Goal: Task Accomplishment & Management: Complete application form

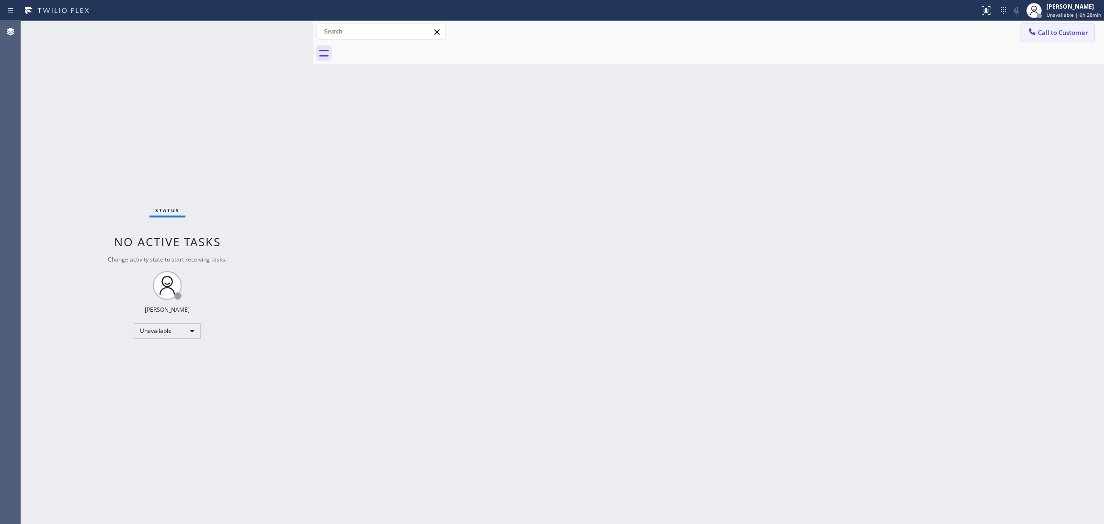
click at [1057, 35] on span "Call to Customer" at bounding box center [1063, 32] width 50 height 9
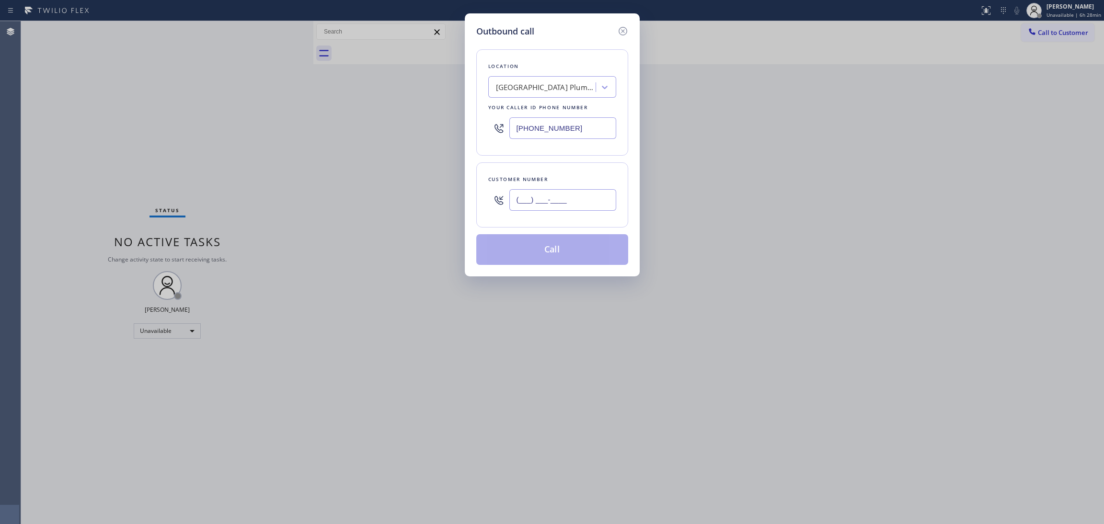
click at [528, 202] on input "(___) ___-____" at bounding box center [563, 200] width 107 height 22
paste input "956) 455-1722"
type input "[PHONE_NUMBER]"
click at [553, 124] on input "[PHONE_NUMBER]" at bounding box center [563, 128] width 107 height 22
drag, startPoint x: 539, startPoint y: 119, endPoint x: 429, endPoint y: 115, distance: 110.3
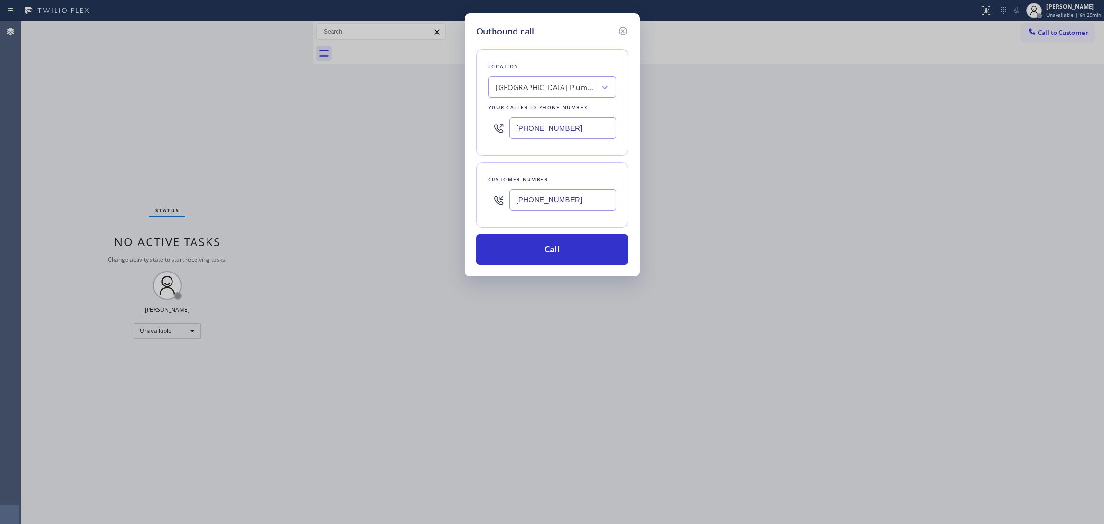
click at [429, 115] on div "Outbound call Location [GEOGRAPHIC_DATA] Plumbers Your caller id phone number […" at bounding box center [552, 262] width 1104 height 524
paste input "323) 716-1621"
type input "[PHONE_NUMBER]"
click at [530, 248] on button "Call" at bounding box center [552, 249] width 152 height 31
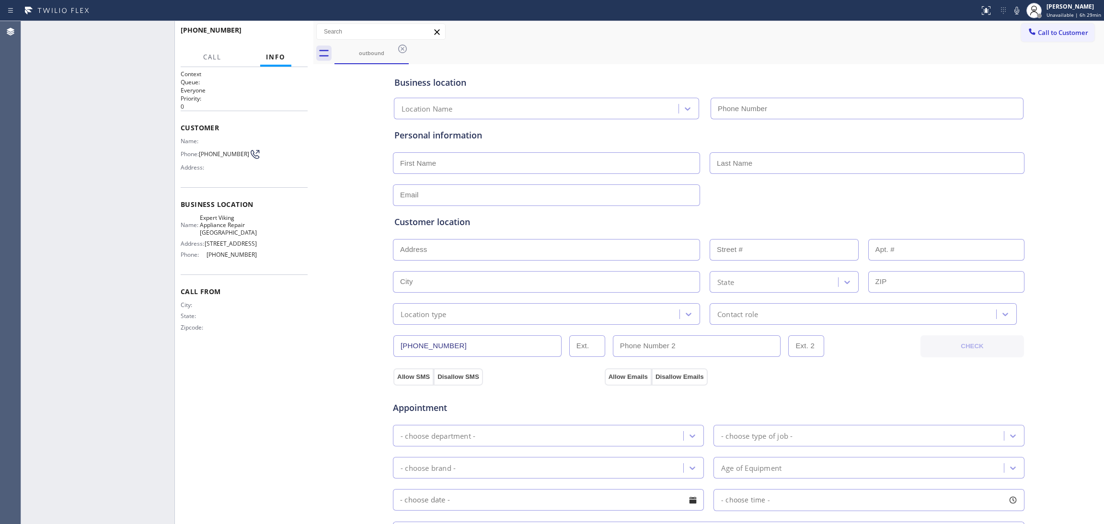
type input "[PHONE_NUMBER]"
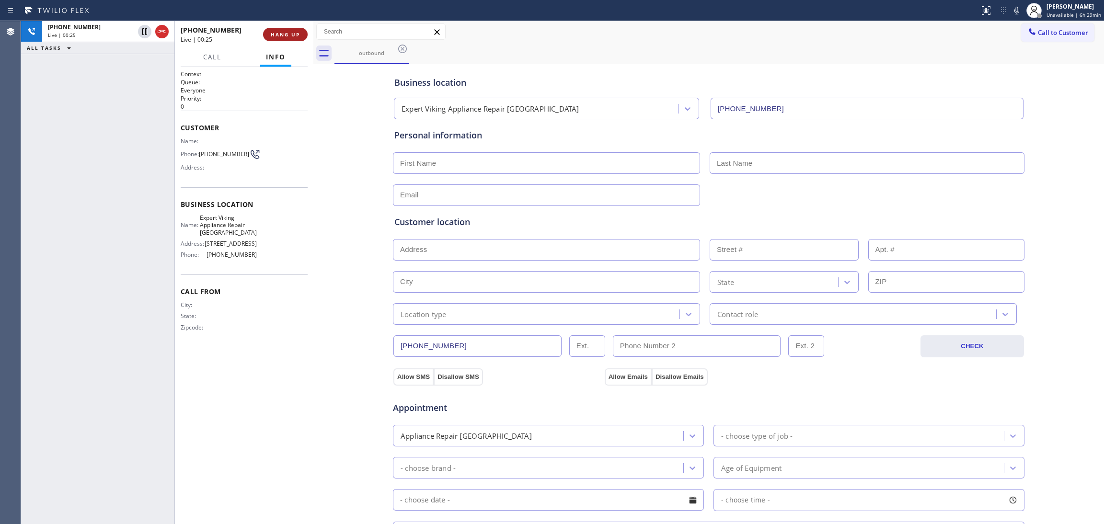
click at [284, 33] on span "HANG UP" at bounding box center [285, 34] width 29 height 7
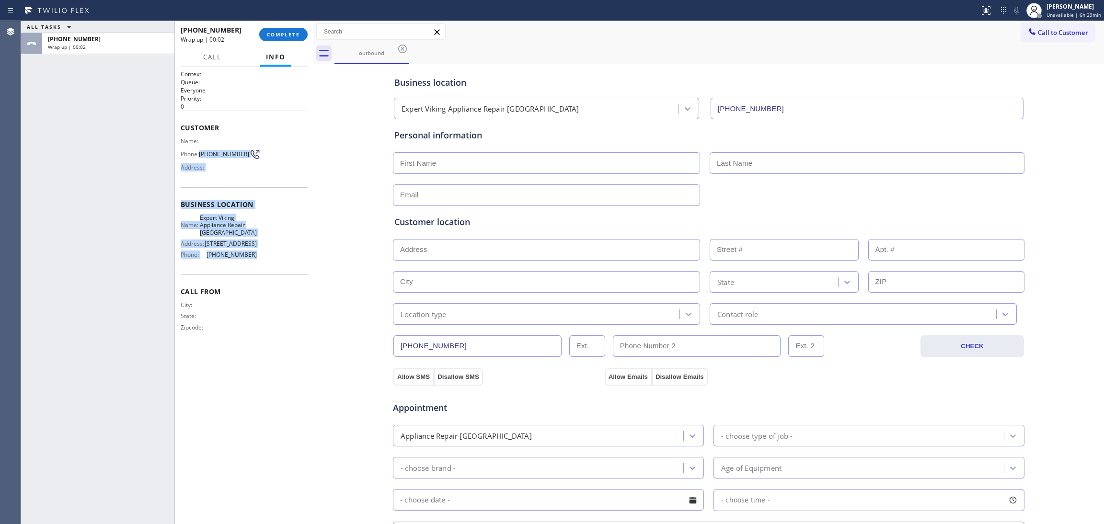
drag, startPoint x: 255, startPoint y: 257, endPoint x: 199, endPoint y: 150, distance: 120.3
click at [199, 150] on div "Context Queue: Everyone Priority: 0 Customer Name: Phone: [PHONE_NUMBER] Addres…" at bounding box center [244, 209] width 127 height 278
copy div "[PHONE_NUMBER] Address: Business location Name: Expert Viking Appliance Repair …"
click at [281, 159] on div "Name: Phone: [PHONE_NUMBER] Address:" at bounding box center [244, 157] width 127 height 38
click at [227, 154] on span "[PHONE_NUMBER]" at bounding box center [224, 154] width 50 height 7
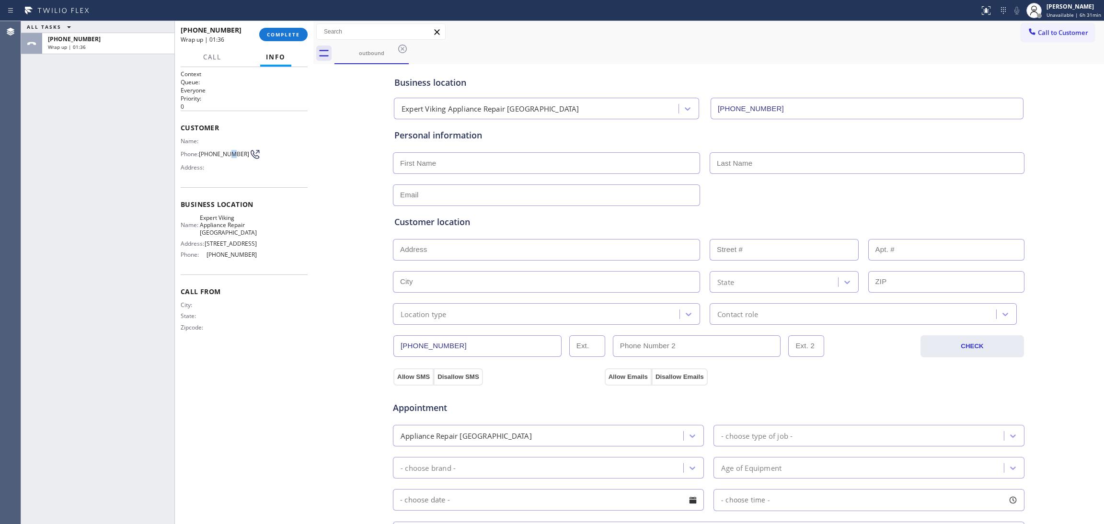
click at [227, 153] on span "[PHONE_NUMBER]" at bounding box center [224, 154] width 50 height 7
click at [288, 30] on button "COMPLETE" at bounding box center [283, 34] width 48 height 13
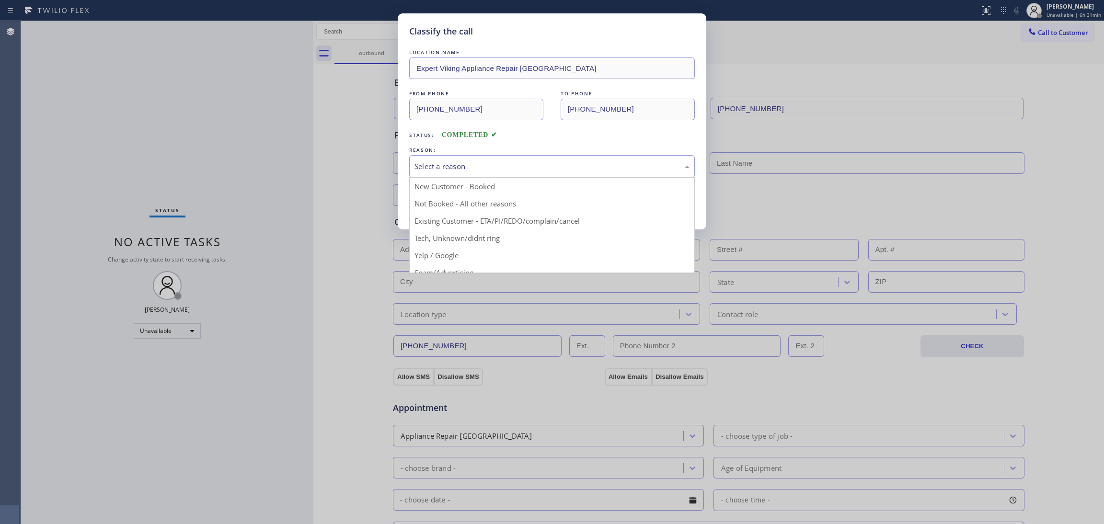
click at [430, 165] on div "Select a reason" at bounding box center [552, 166] width 275 height 11
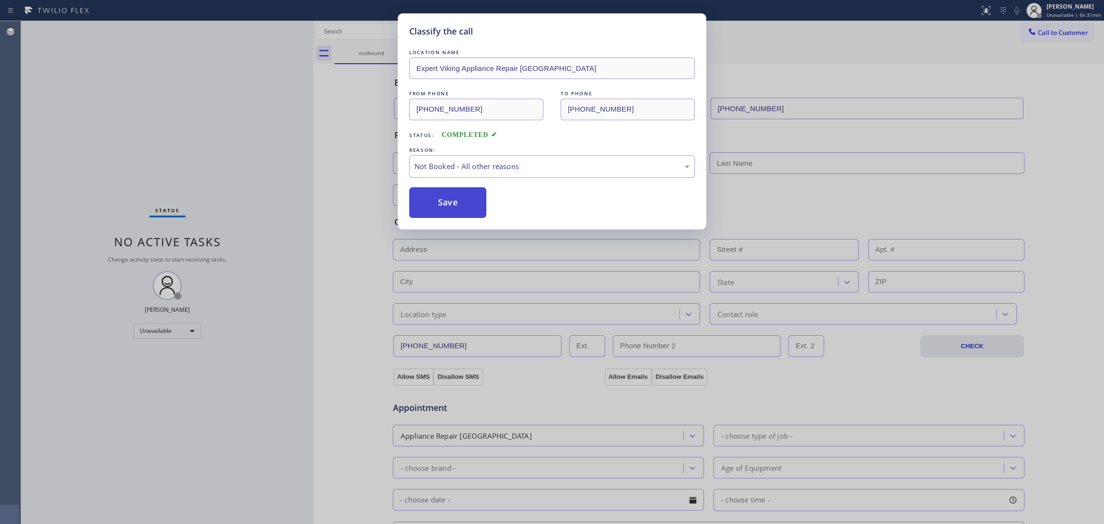
click at [432, 206] on button "Save" at bounding box center [447, 202] width 77 height 31
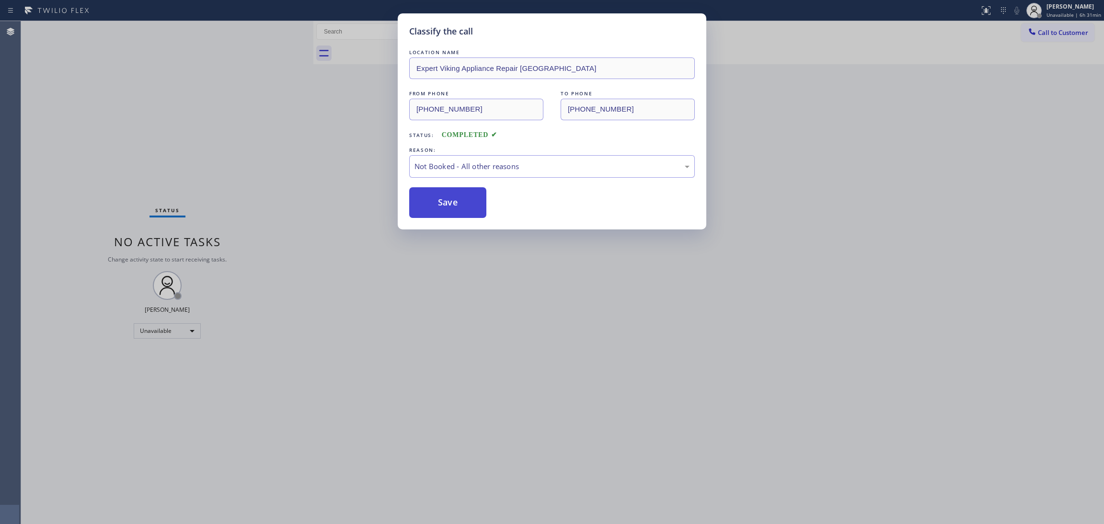
click at [432, 204] on button "Save" at bounding box center [447, 202] width 77 height 31
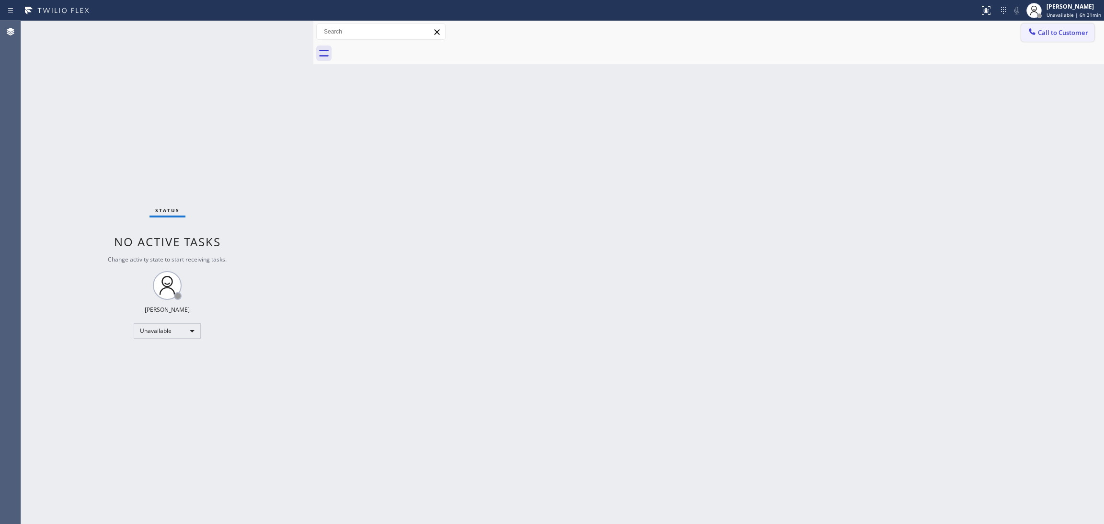
click at [1051, 37] on button "Call to Customer" at bounding box center [1057, 32] width 73 height 18
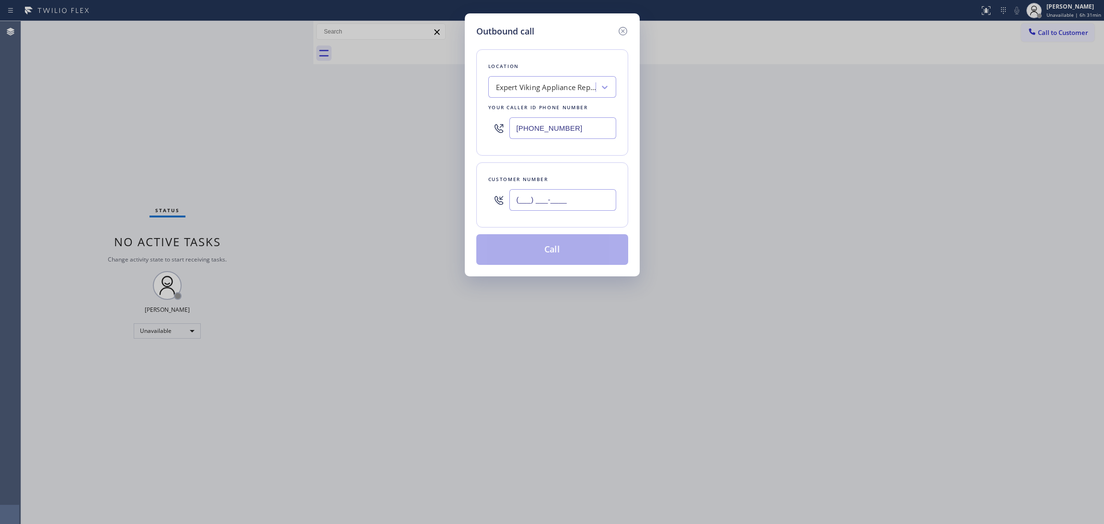
click at [566, 202] on input "(___) ___-____" at bounding box center [563, 200] width 107 height 22
paste input "956) 455-1722"
type input "[PHONE_NUMBER]"
click at [580, 251] on button "Call" at bounding box center [552, 249] width 152 height 31
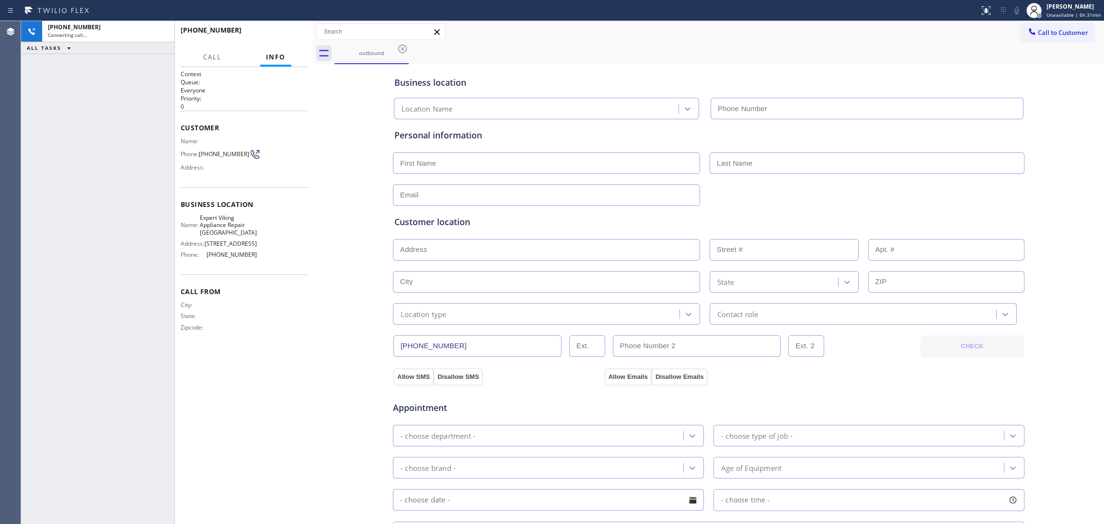
type input "[PHONE_NUMBER]"
click at [274, 33] on span "HANG UP" at bounding box center [285, 34] width 29 height 7
click at [275, 33] on span "HANG UP" at bounding box center [285, 34] width 29 height 7
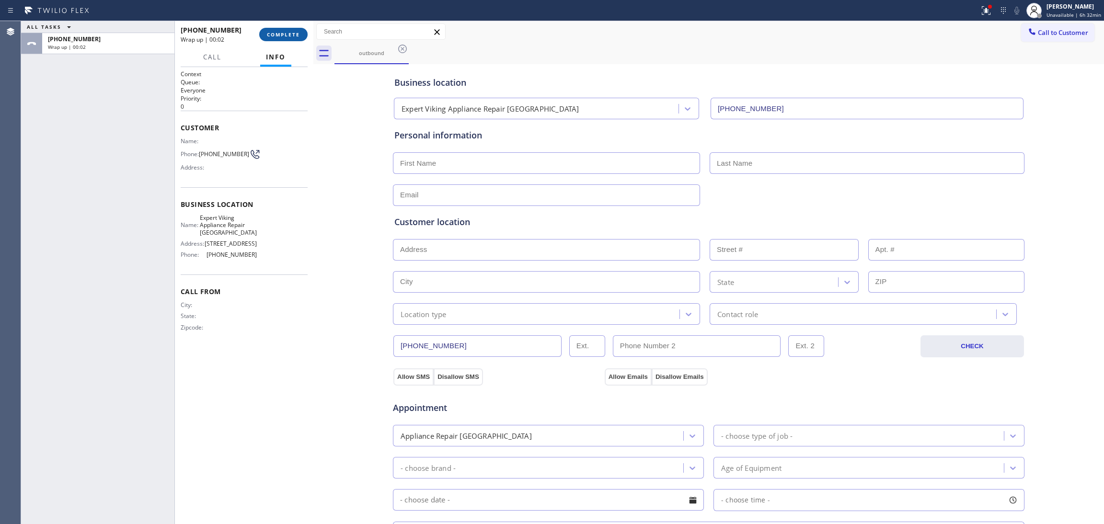
click at [275, 32] on span "COMPLETE" at bounding box center [283, 34] width 33 height 7
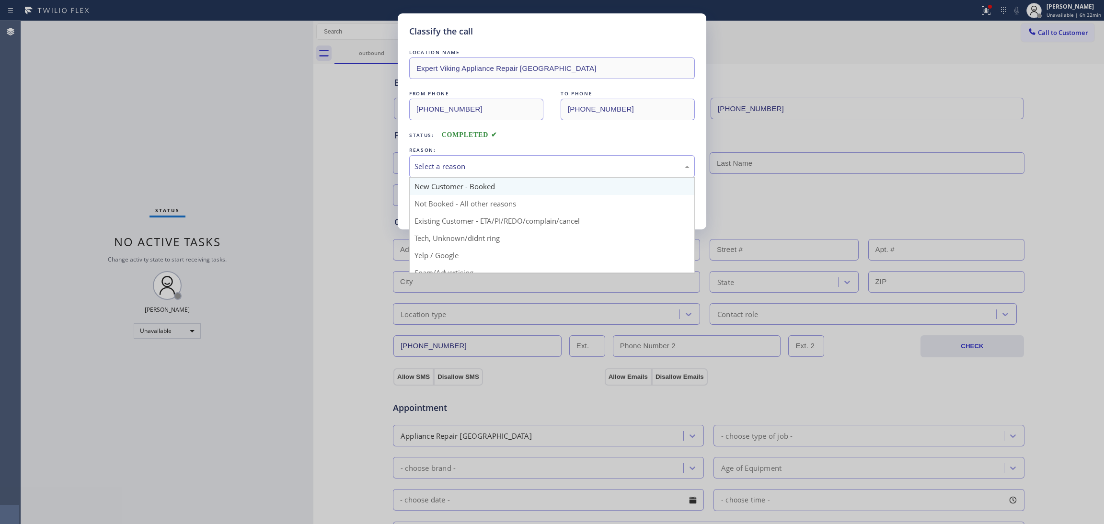
drag, startPoint x: 464, startPoint y: 162, endPoint x: 465, endPoint y: 180, distance: 18.3
click at [464, 161] on div "Select a reason" at bounding box center [552, 166] width 275 height 11
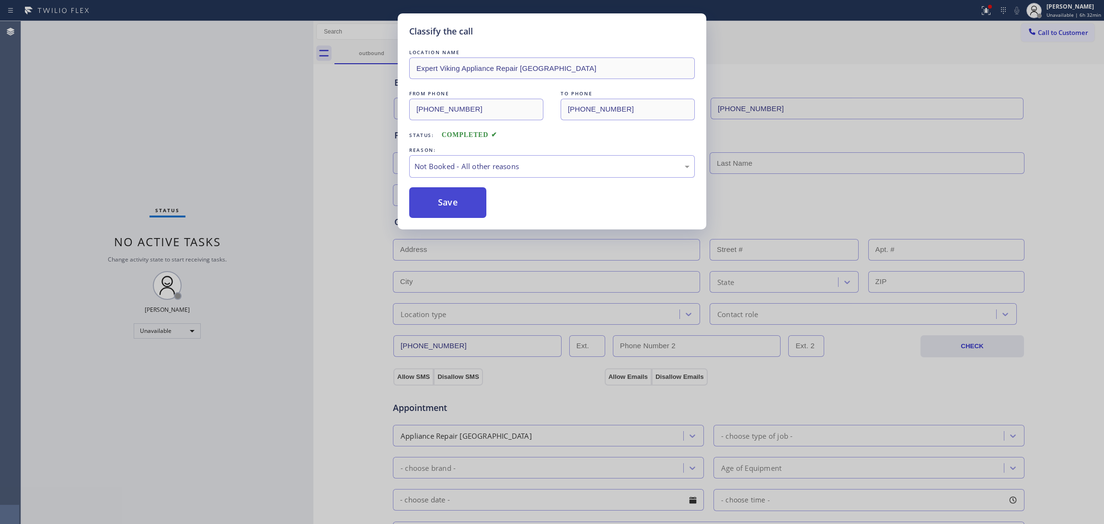
click at [452, 199] on button "Save" at bounding box center [447, 202] width 77 height 31
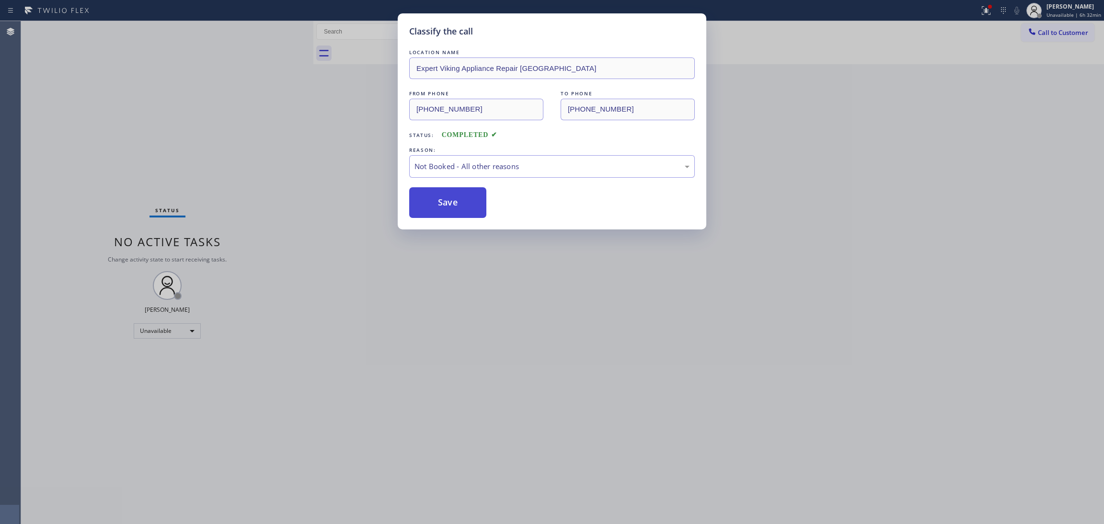
click at [456, 199] on button "Save" at bounding box center [447, 202] width 77 height 31
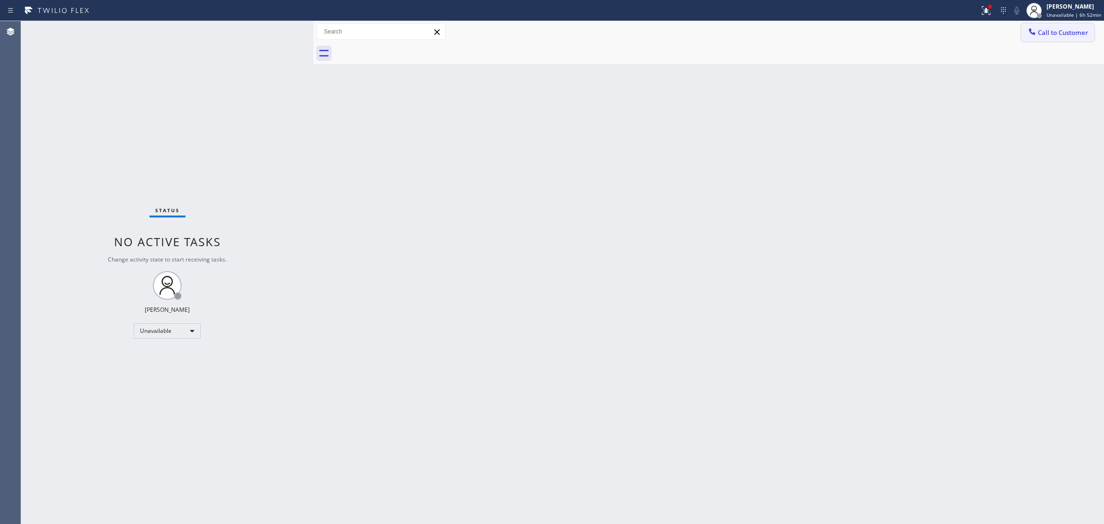
click at [1062, 32] on span "Call to Customer" at bounding box center [1063, 32] width 50 height 9
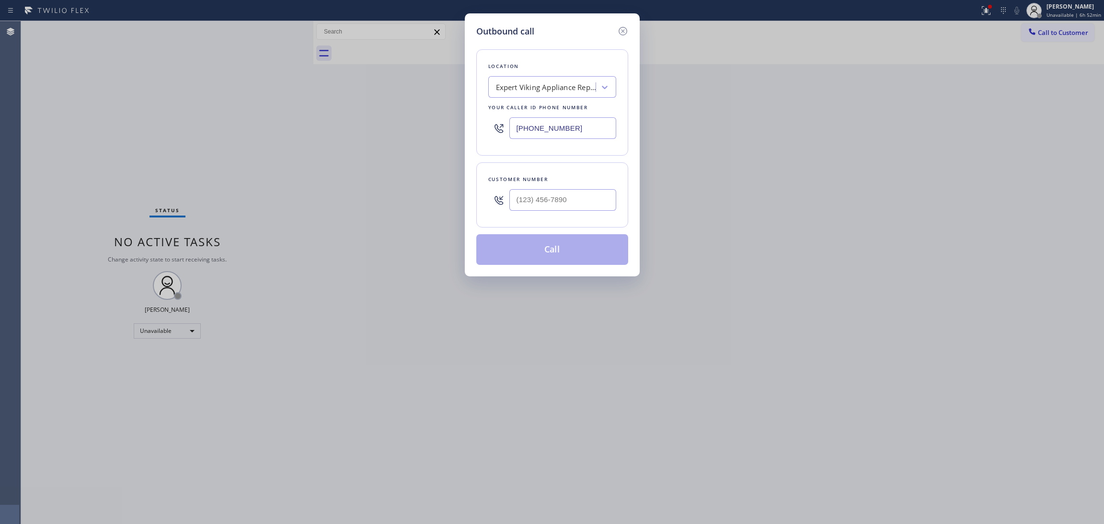
drag, startPoint x: 575, startPoint y: 127, endPoint x: 464, endPoint y: 118, distance: 110.6
click at [465, 118] on div "Outbound call Location Expert Viking Appliance Repair [GEOGRAPHIC_DATA] Your ca…" at bounding box center [552, 144] width 175 height 263
paste input "562) 262-5569"
type input "[PHONE_NUMBER]"
click at [534, 193] on input "(___) ___-____" at bounding box center [563, 200] width 107 height 22
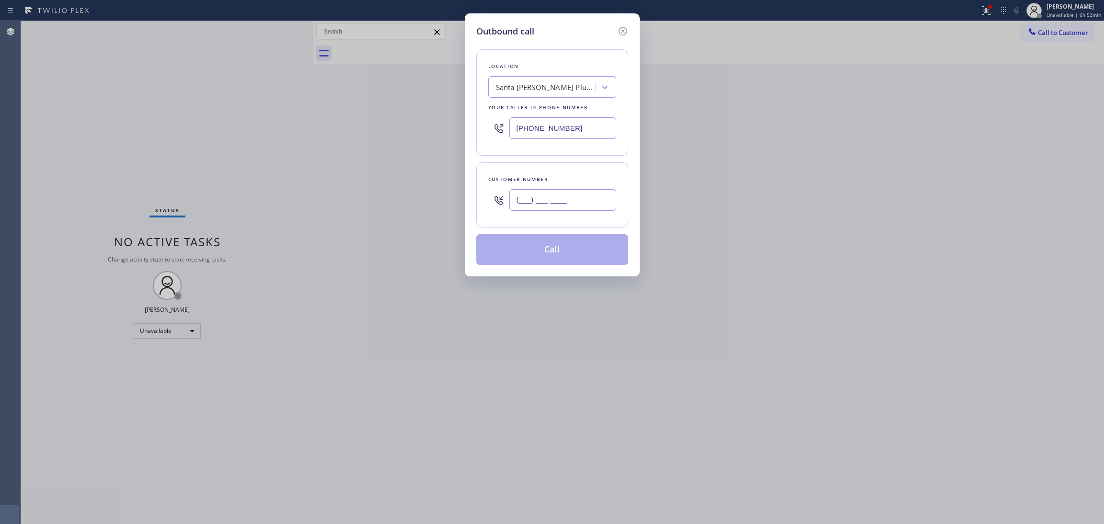
paste input "714) 925-3548"
type input "[PHONE_NUMBER]"
click at [531, 254] on button "Call" at bounding box center [552, 249] width 152 height 31
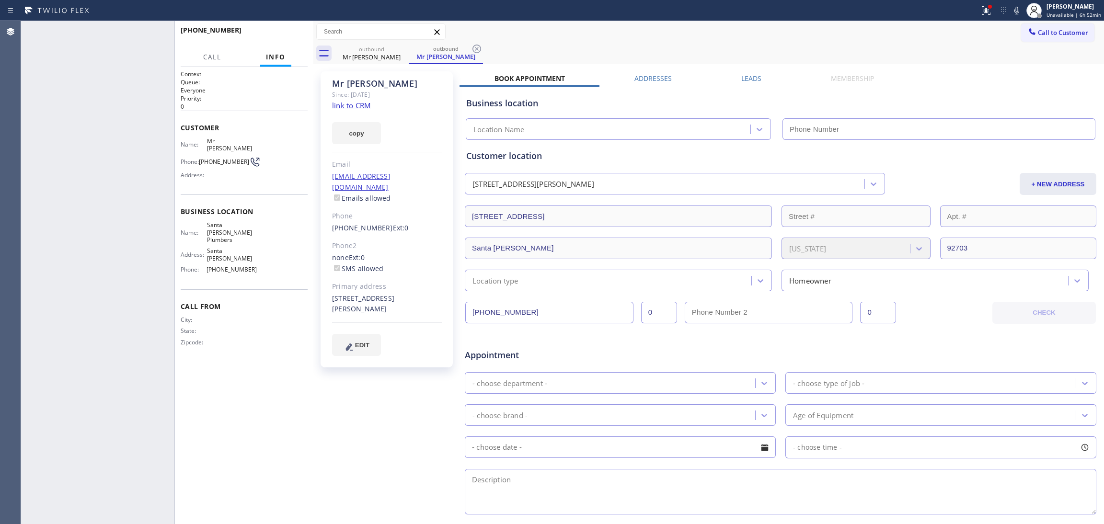
type input "[PHONE_NUMBER]"
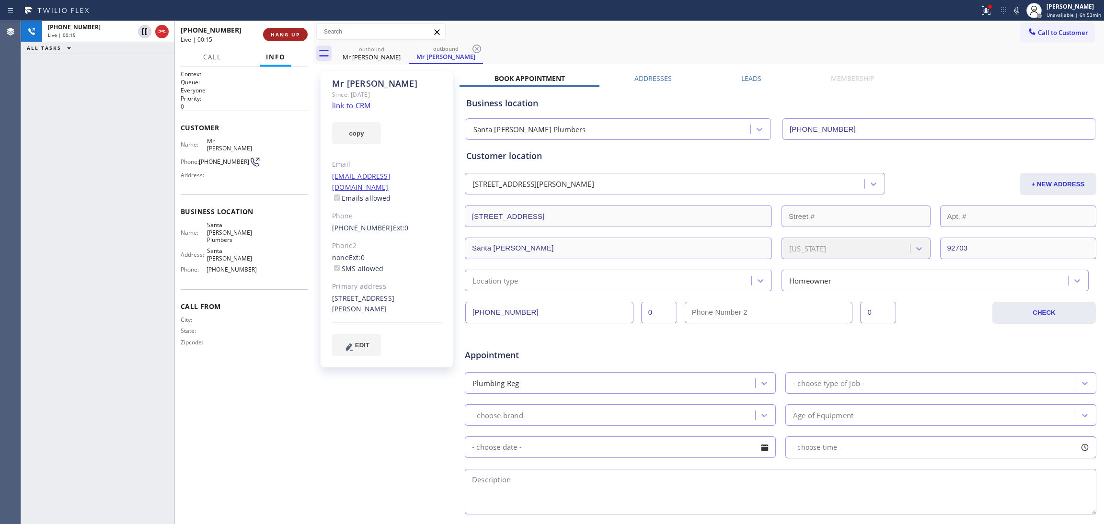
click at [276, 30] on button "HANG UP" at bounding box center [285, 34] width 45 height 13
drag, startPoint x: 472, startPoint y: 50, endPoint x: 485, endPoint y: 44, distance: 14.2
click at [473, 50] on icon at bounding box center [477, 49] width 12 height 12
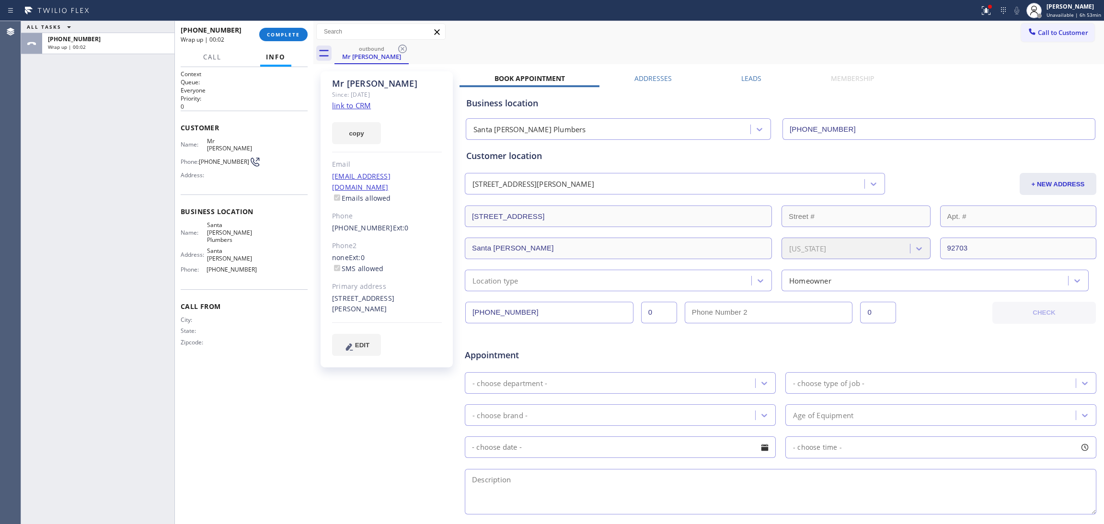
click at [232, 158] on span "[PHONE_NUMBER]" at bounding box center [224, 161] width 50 height 7
click at [234, 158] on span "[PHONE_NUMBER]" at bounding box center [224, 161] width 50 height 7
copy div "[PHONE_NUMBER]"
click at [294, 40] on button "COMPLETE" at bounding box center [283, 34] width 48 height 13
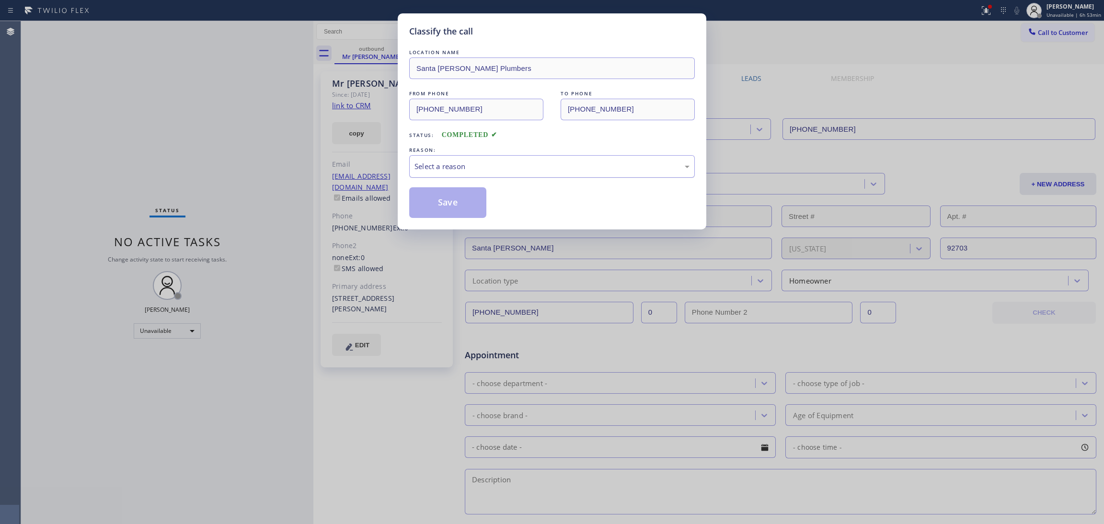
click at [499, 170] on div "Select a reason" at bounding box center [552, 166] width 275 height 11
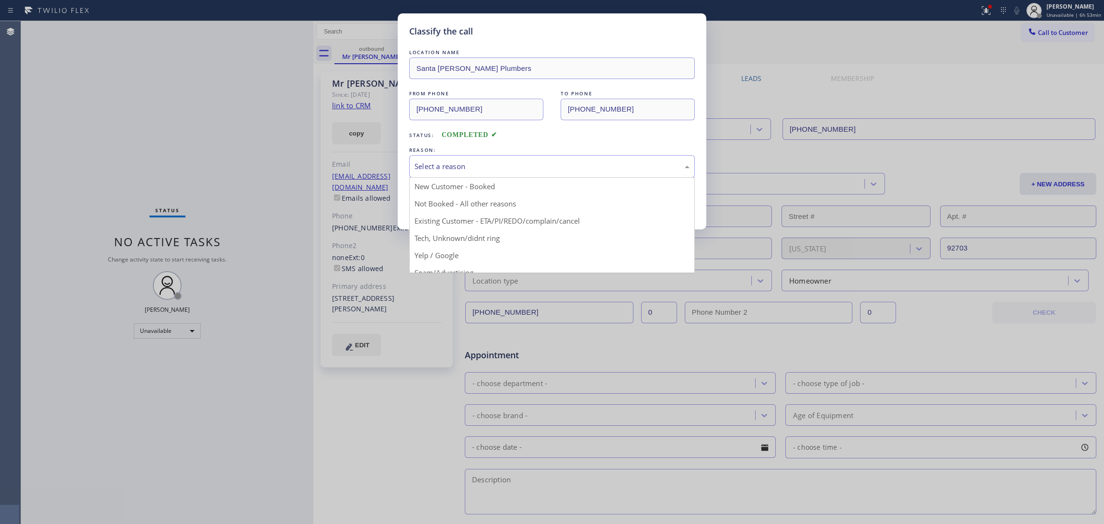
click at [486, 202] on button "Save" at bounding box center [447, 202] width 77 height 31
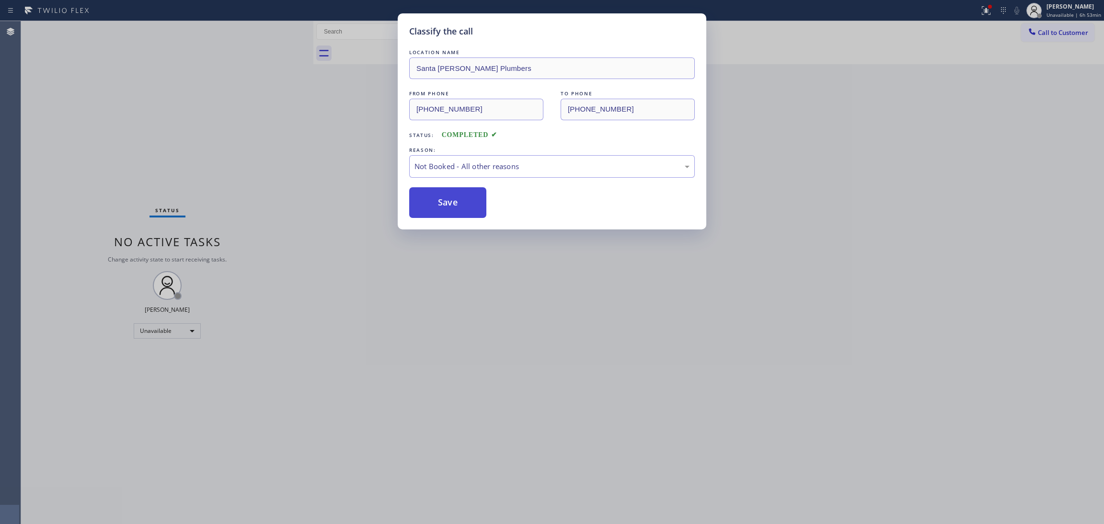
click at [486, 202] on button "Save" at bounding box center [447, 202] width 77 height 31
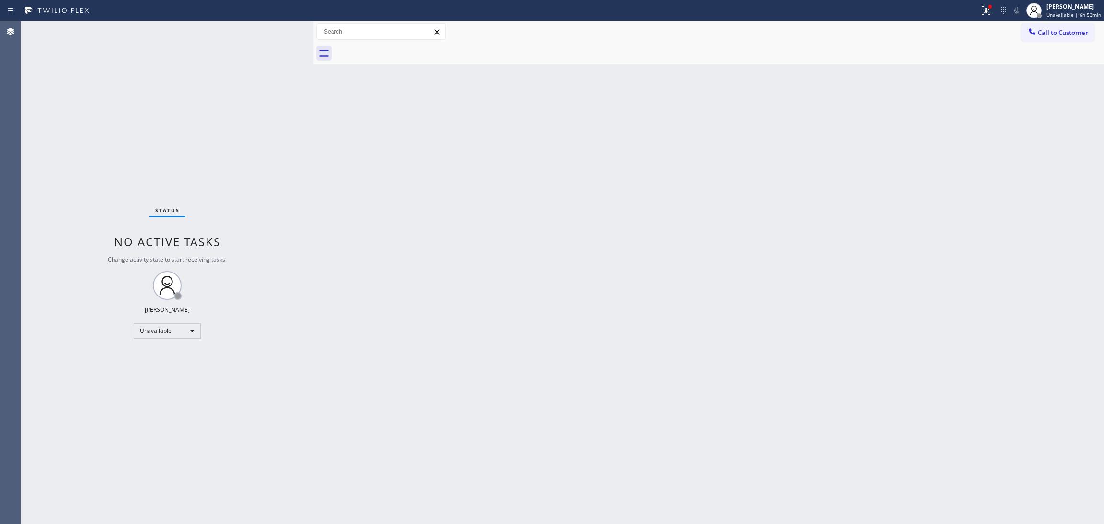
drag, startPoint x: 978, startPoint y: 10, endPoint x: 988, endPoint y: 38, distance: 29.6
click at [981, 9] on icon at bounding box center [987, 11] width 12 height 12
click at [963, 127] on button "Clear issues" at bounding box center [931, 125] width 112 height 13
click at [1051, 29] on span "Call to Customer" at bounding box center [1063, 32] width 50 height 9
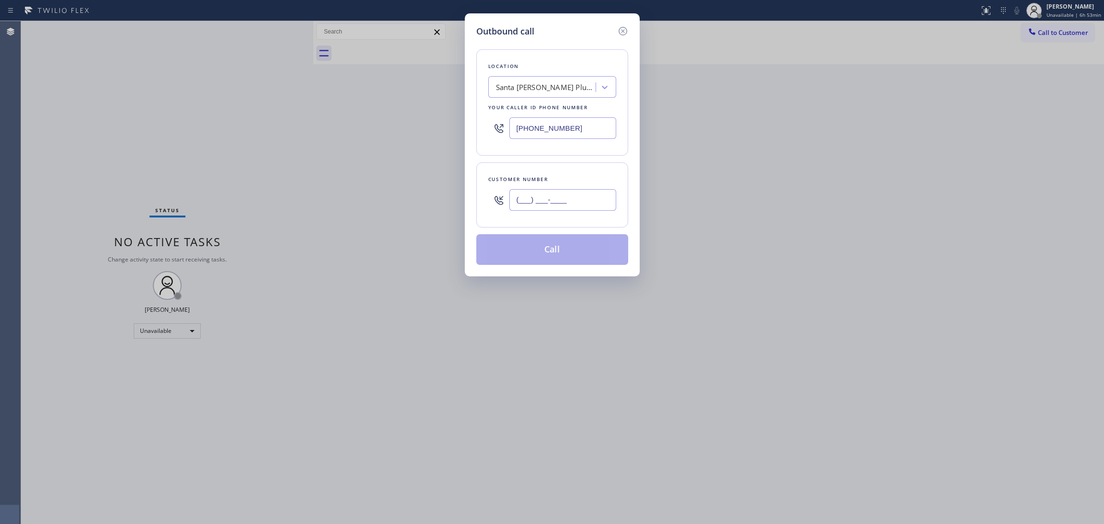
click at [544, 203] on input "(___) ___-____" at bounding box center [563, 200] width 107 height 22
paste input "714) 925-3548"
type input "[PHONE_NUMBER]"
click at [579, 248] on button "Call" at bounding box center [552, 249] width 152 height 31
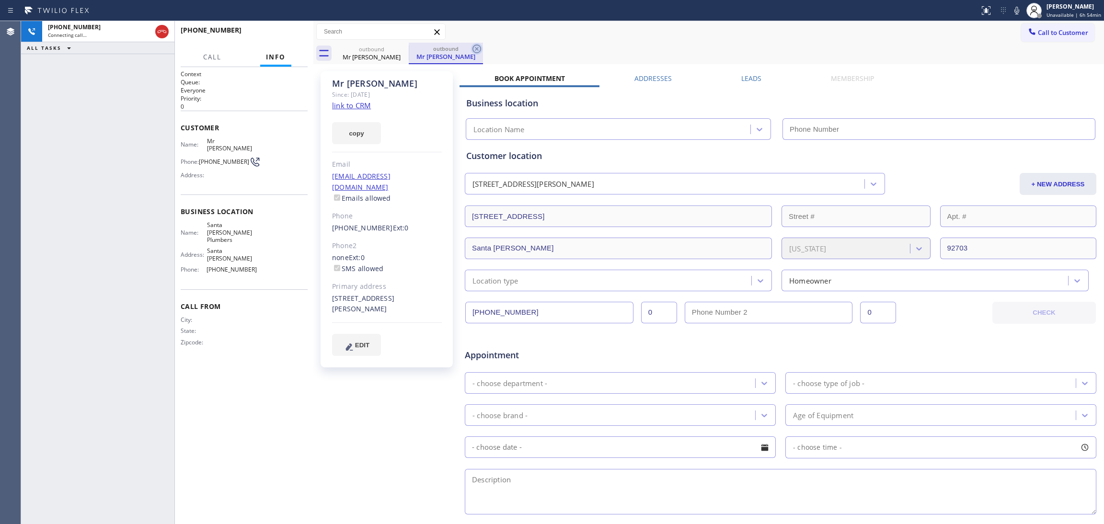
click at [479, 49] on icon at bounding box center [477, 49] width 12 height 12
type input "[PHONE_NUMBER]"
click at [279, 37] on button "HANG UP" at bounding box center [285, 34] width 45 height 13
click at [279, 37] on span "HANG UP" at bounding box center [285, 34] width 29 height 7
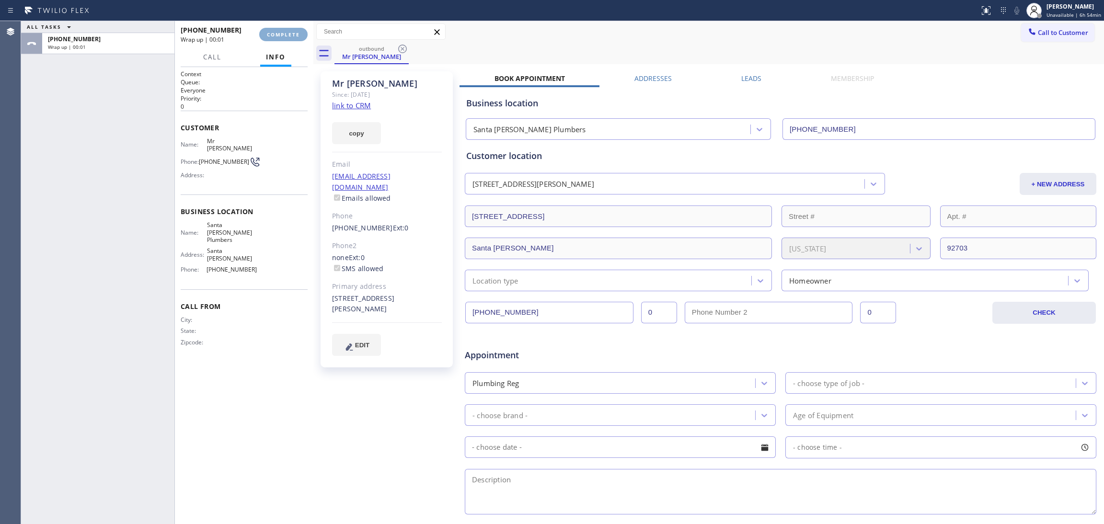
click at [279, 37] on span "COMPLETE" at bounding box center [283, 34] width 33 height 7
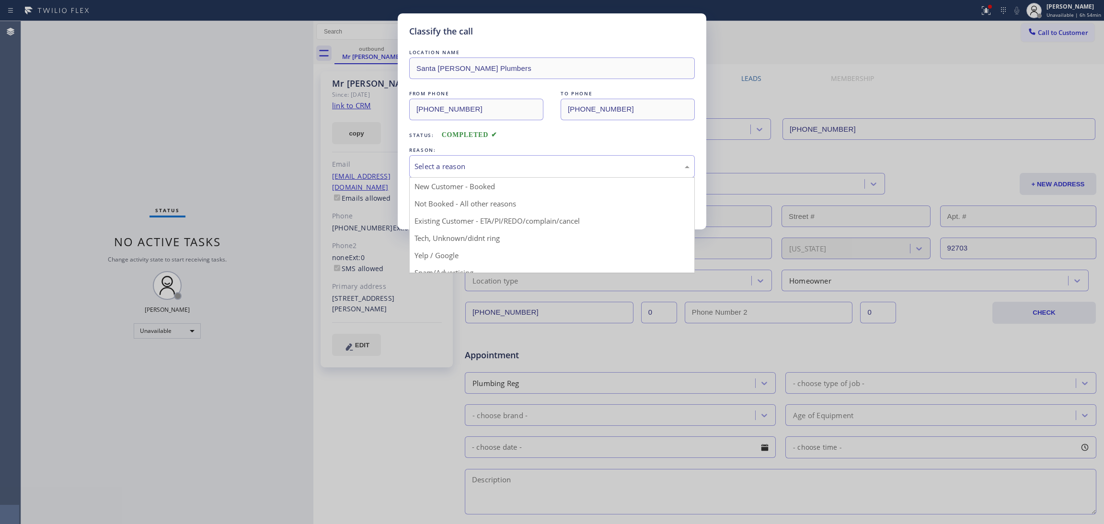
click at [454, 170] on div "Select a reason" at bounding box center [552, 166] width 275 height 11
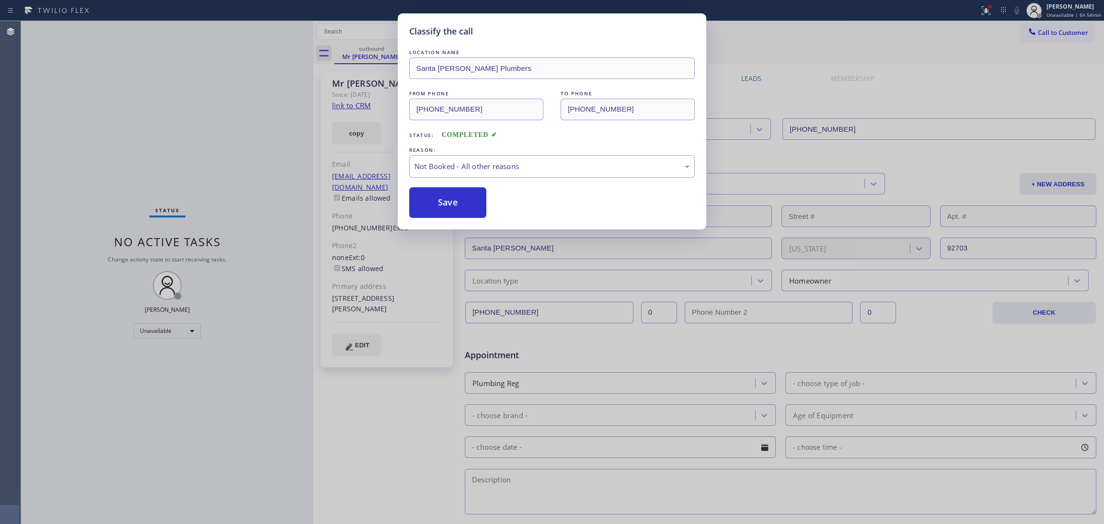
click at [458, 199] on button "Save" at bounding box center [447, 202] width 77 height 31
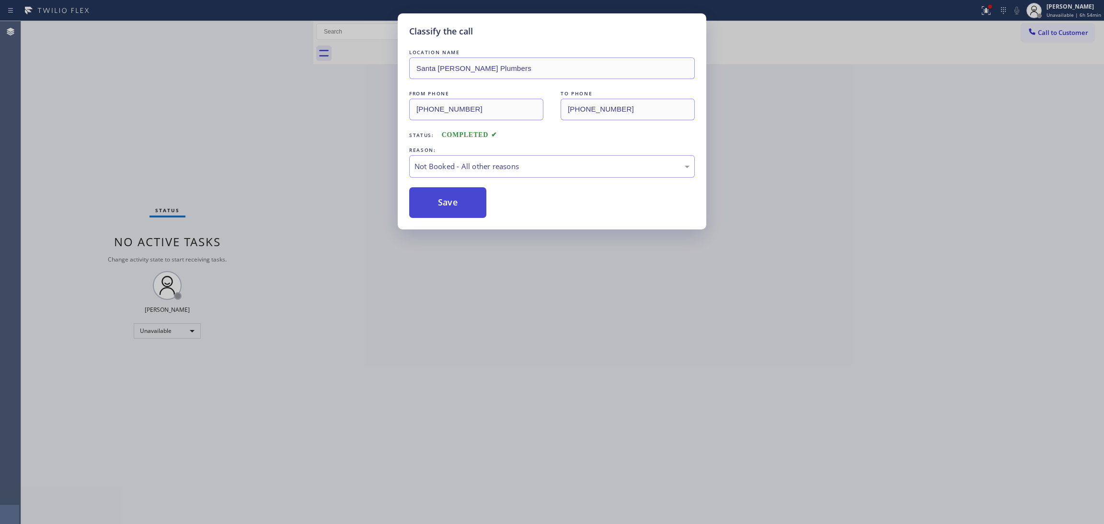
click at [459, 198] on button "Save" at bounding box center [447, 202] width 77 height 31
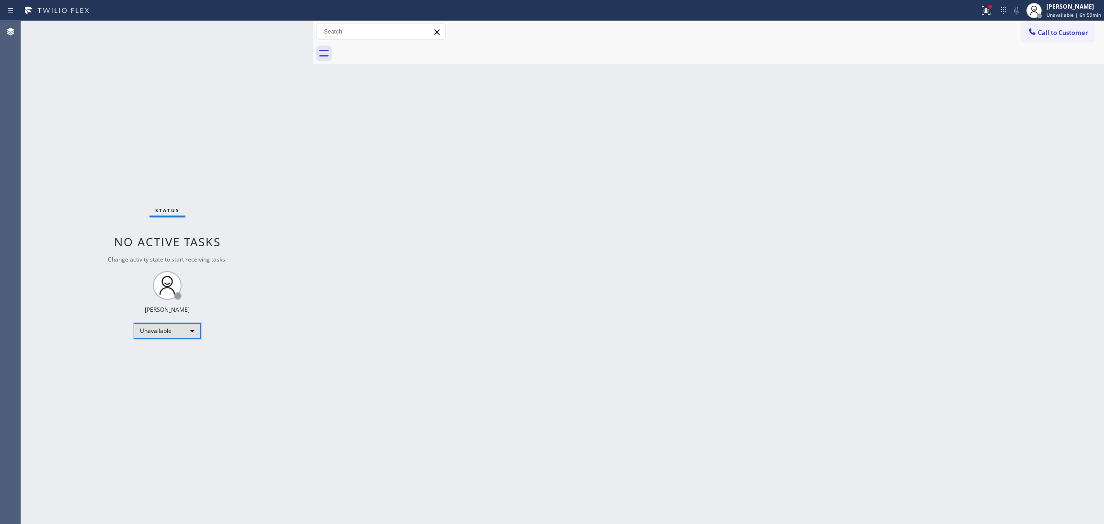
click at [168, 332] on div "Unavailable" at bounding box center [167, 331] width 67 height 15
click at [157, 356] on li "Available" at bounding box center [166, 356] width 65 height 12
click at [1055, 35] on span "Call to Customer" at bounding box center [1063, 32] width 50 height 9
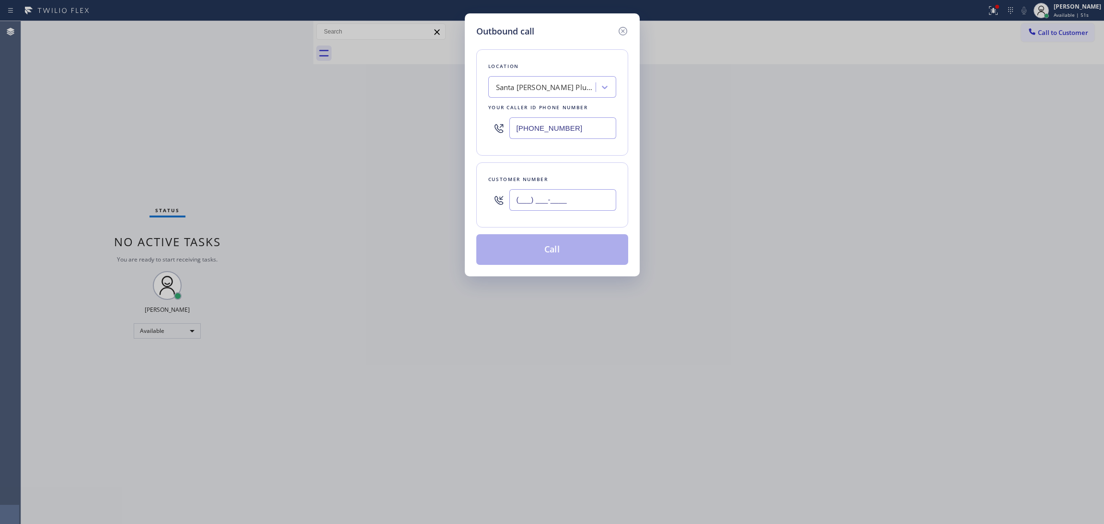
click at [563, 209] on input "(___) ___-____" at bounding box center [563, 200] width 107 height 22
paste input "714) 925-3548"
type input "[PHONE_NUMBER]"
click at [549, 254] on button "Call" at bounding box center [552, 249] width 152 height 31
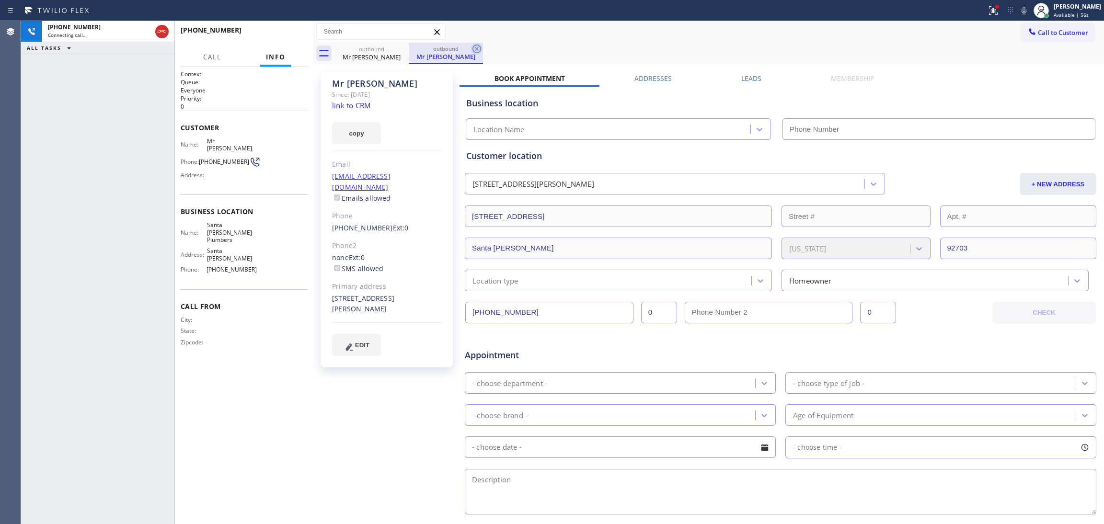
click at [477, 46] on icon at bounding box center [477, 49] width 12 height 12
type input "[PHONE_NUMBER]"
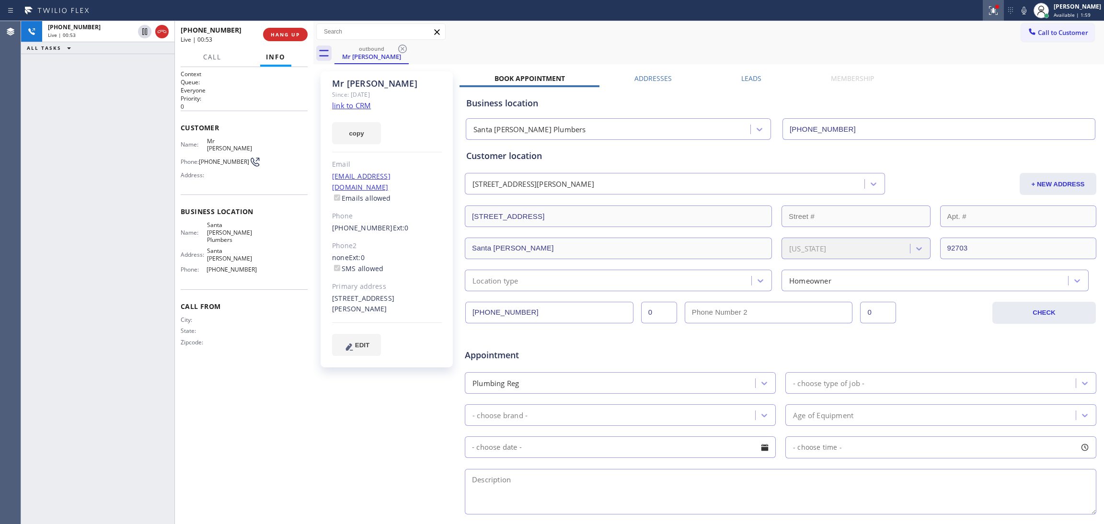
click at [983, 16] on button at bounding box center [993, 10] width 21 height 21
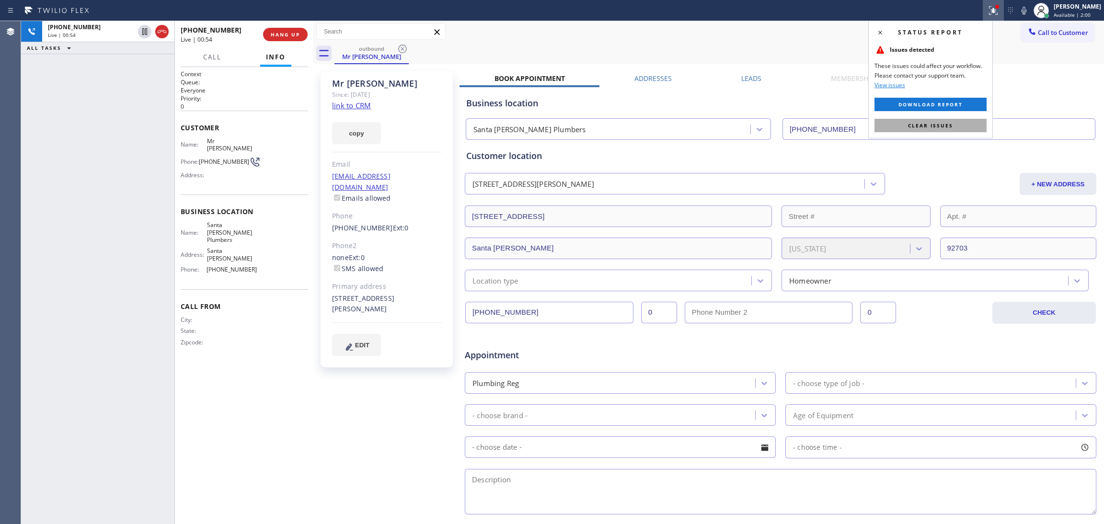
click at [928, 123] on span "Clear issues" at bounding box center [930, 125] width 45 height 7
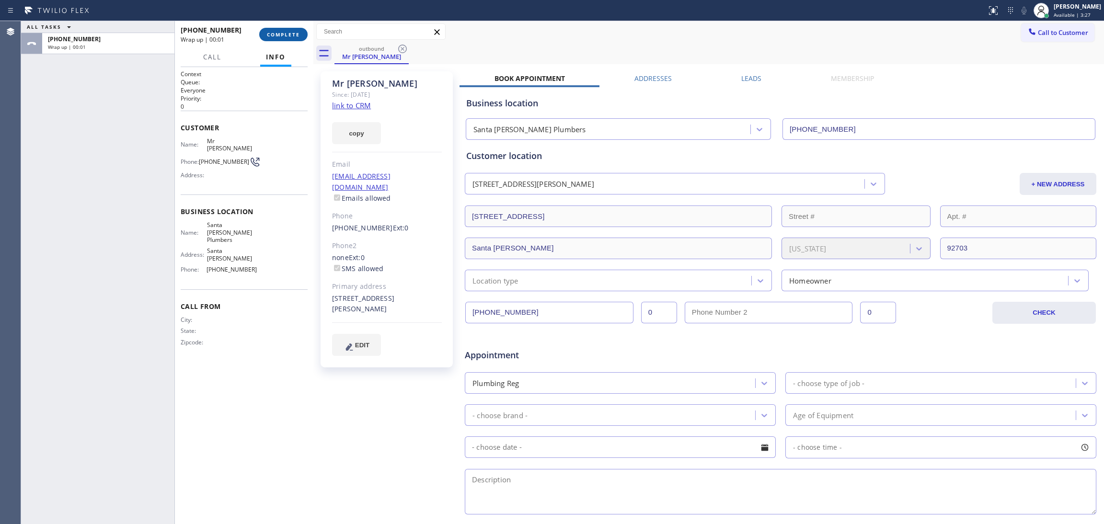
click at [290, 41] on button "COMPLETE" at bounding box center [283, 34] width 48 height 13
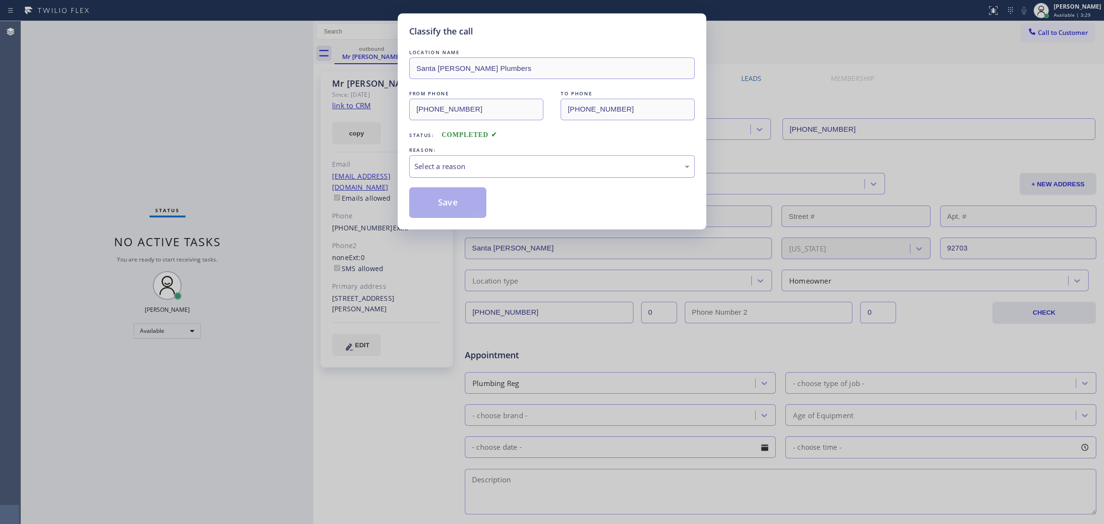
click at [413, 165] on div "Select a reason" at bounding box center [552, 166] width 286 height 23
click at [440, 202] on button "Save" at bounding box center [447, 202] width 77 height 31
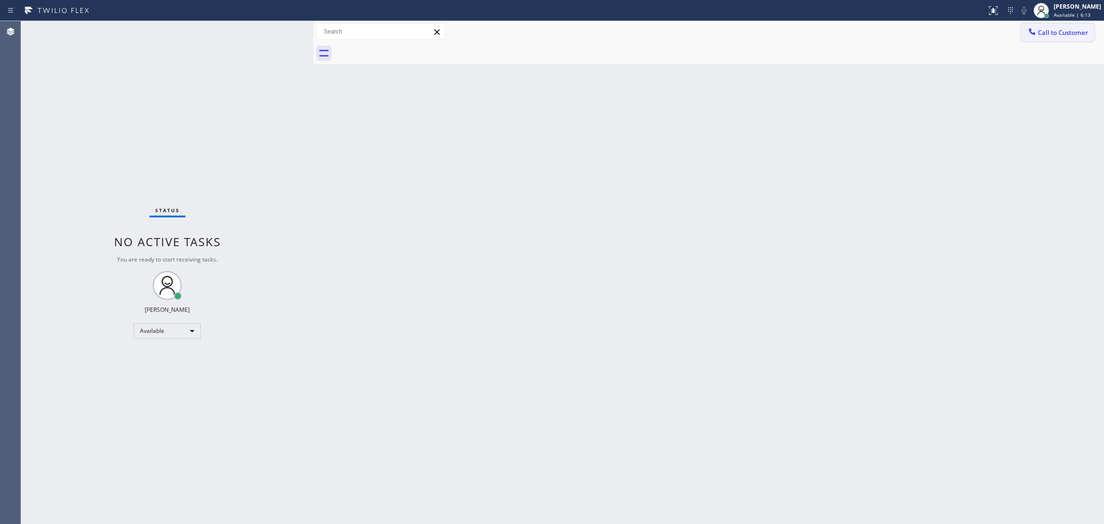
click at [1066, 29] on span "Call to Customer" at bounding box center [1063, 32] width 50 height 9
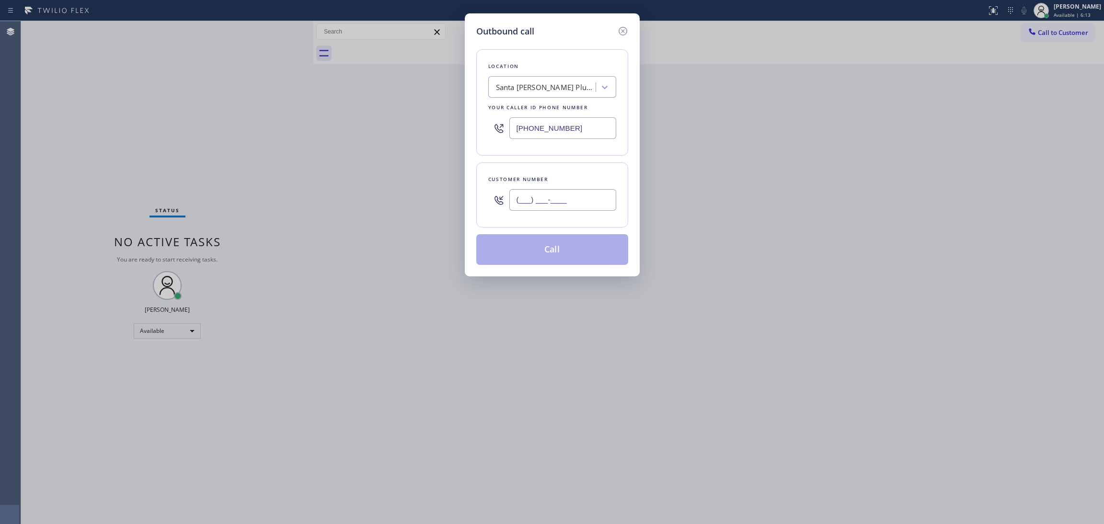
drag, startPoint x: 582, startPoint y: 200, endPoint x: 258, endPoint y: 187, distance: 324.8
click at [258, 188] on div "Outbound call Location [GEOGRAPHIC_DATA][PERSON_NAME] Plumbers Your caller id p…" at bounding box center [552, 262] width 1104 height 524
paste input "310) 741-8714"
type input "[PHONE_NUMBER]"
drag, startPoint x: 585, startPoint y: 124, endPoint x: 430, endPoint y: 112, distance: 155.3
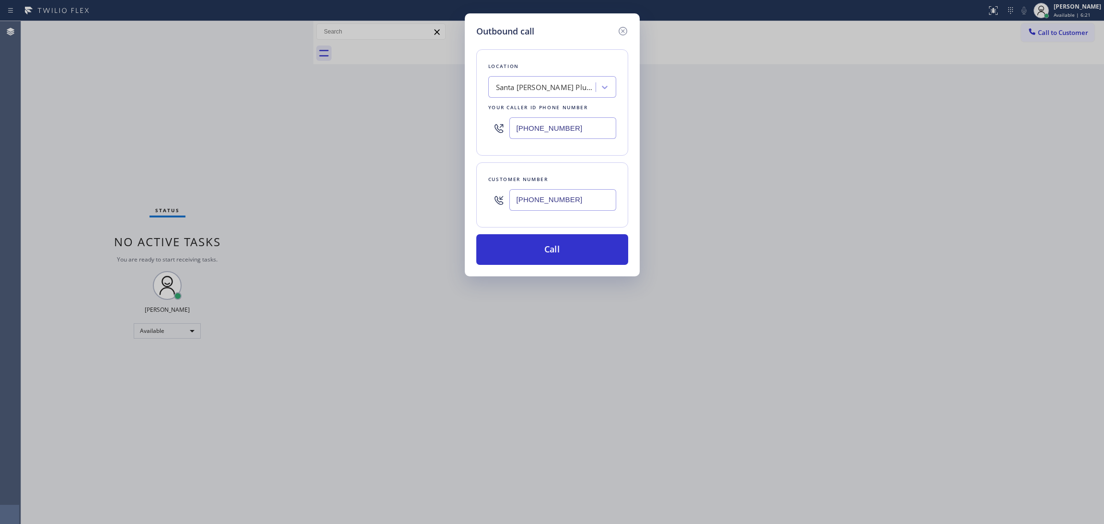
click at [430, 112] on div "Outbound call Location [GEOGRAPHIC_DATA][PERSON_NAME] Plumbers Your caller id p…" at bounding box center [552, 262] width 1104 height 524
paste input "805) 728-9087"
type input "[PHONE_NUMBER]"
click at [573, 248] on button "Call" at bounding box center [552, 249] width 152 height 31
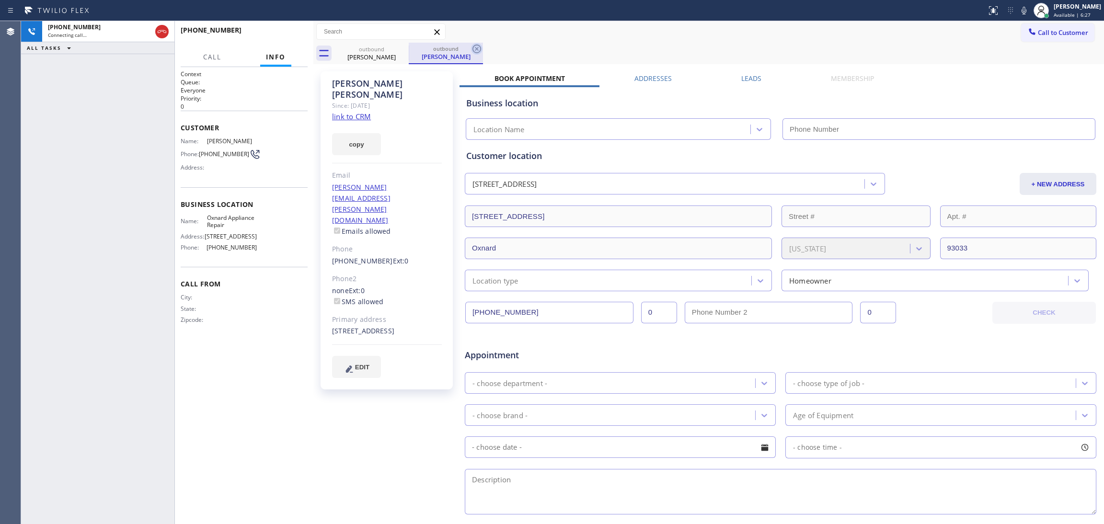
click at [476, 48] on icon at bounding box center [477, 49] width 9 height 9
type input "[PHONE_NUMBER]"
click at [360, 112] on link "link to CRM" at bounding box center [351, 117] width 39 height 10
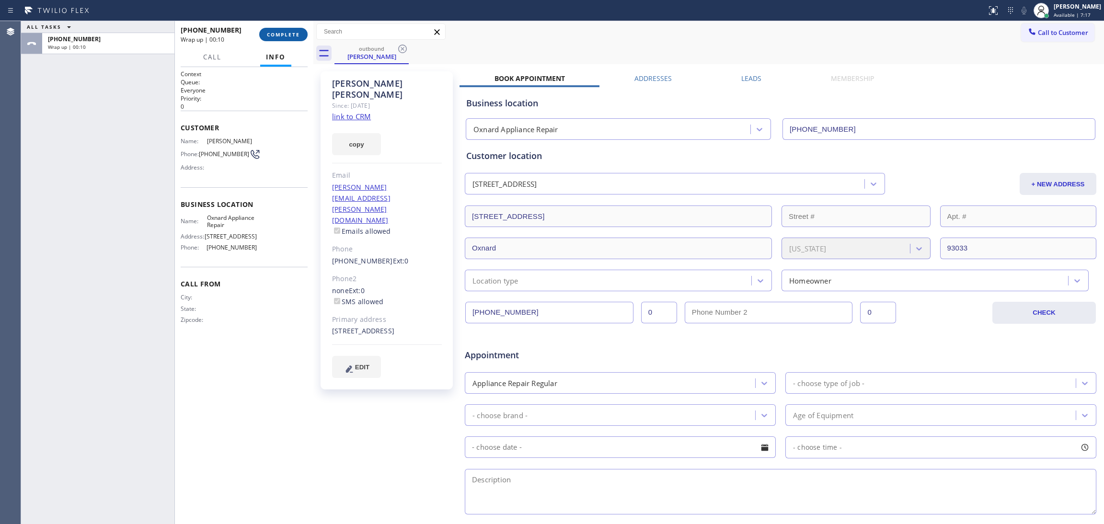
click at [275, 37] on span "COMPLETE" at bounding box center [283, 34] width 33 height 7
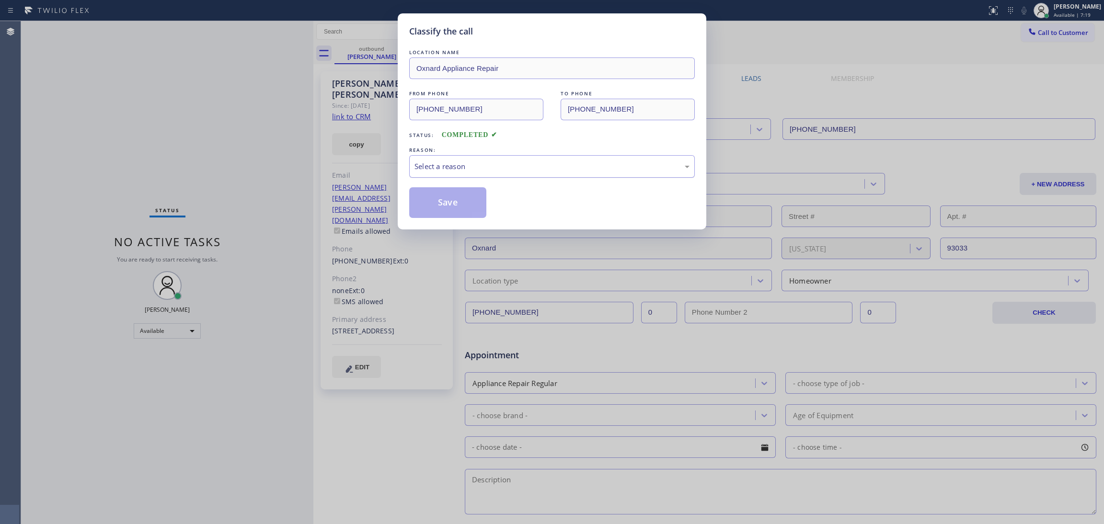
click at [433, 174] on div "Select a reason" at bounding box center [552, 166] width 286 height 23
click at [442, 199] on button "Save" at bounding box center [447, 202] width 77 height 31
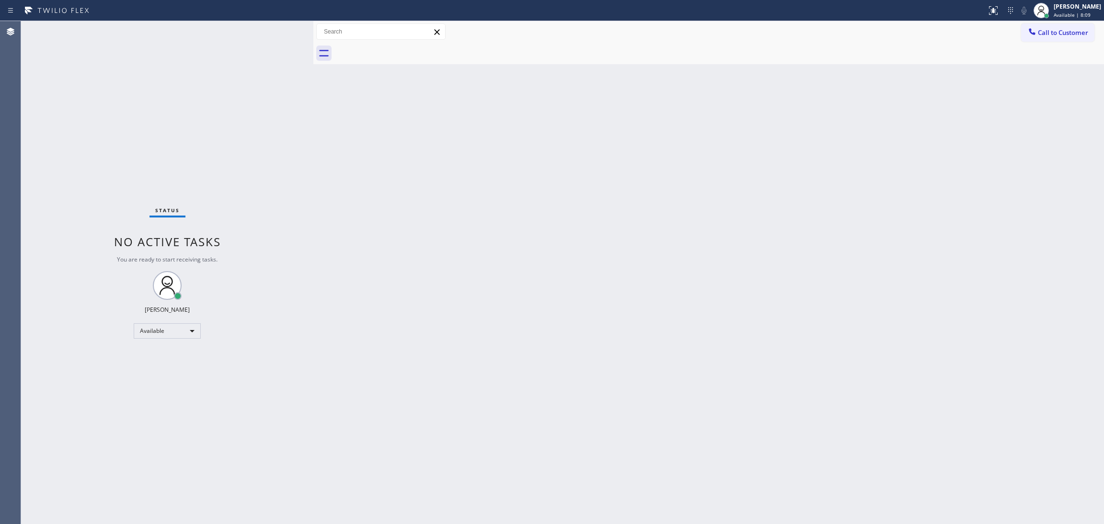
click at [1063, 32] on span "Call to Customer" at bounding box center [1063, 32] width 50 height 9
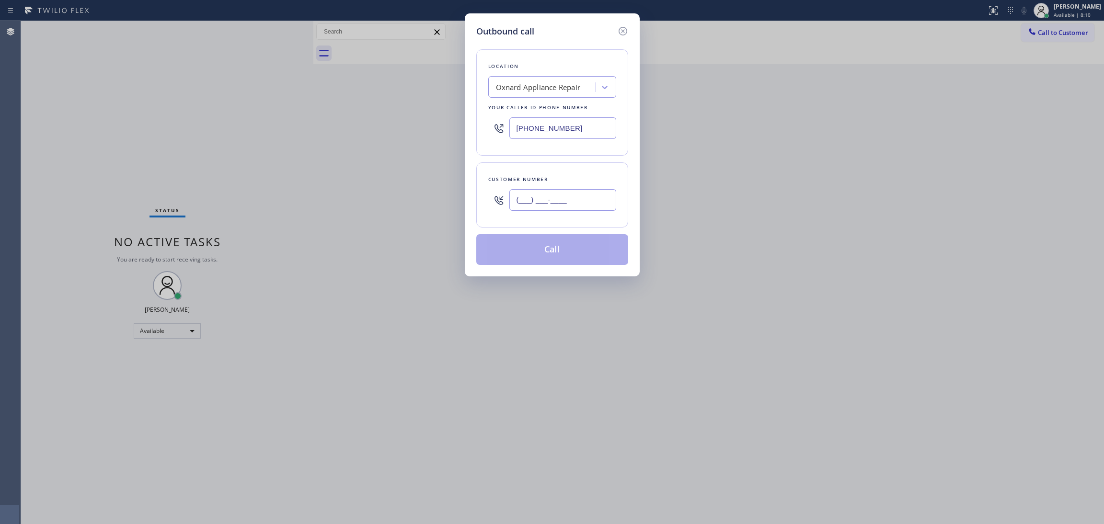
click at [562, 199] on input "(___) ___-____" at bounding box center [563, 200] width 107 height 22
paste input "371) 288-7797"
type input "[PHONE_NUMBER]"
drag, startPoint x: 586, startPoint y: 125, endPoint x: 390, endPoint y: 104, distance: 196.6
click at [390, 104] on div "Outbound call Location Oxnard Appliance Repair Your caller id phone number [PHO…" at bounding box center [552, 262] width 1104 height 524
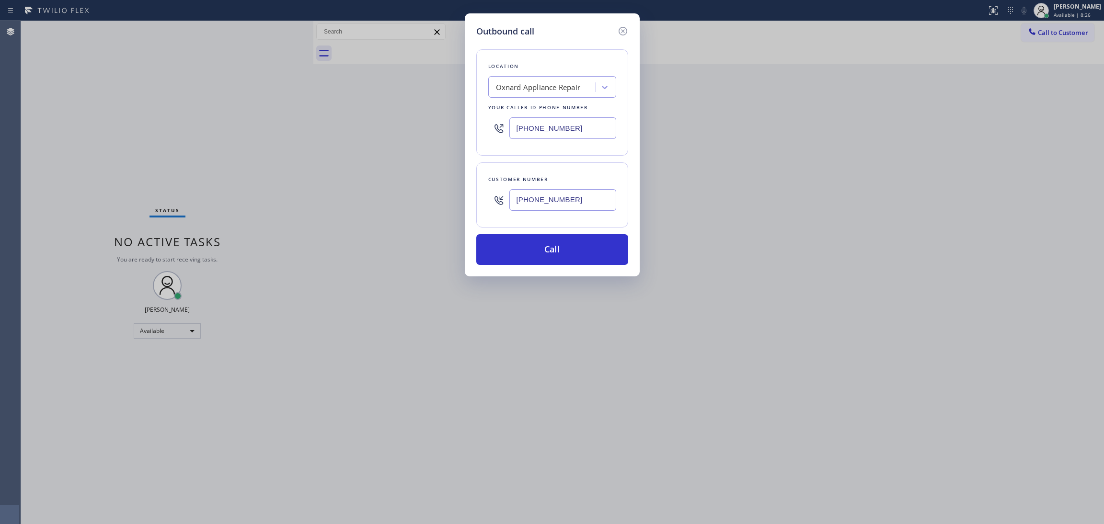
paste input "562) 653-4083"
type input "[PHONE_NUMBER]"
click at [584, 249] on button "Call" at bounding box center [552, 249] width 152 height 31
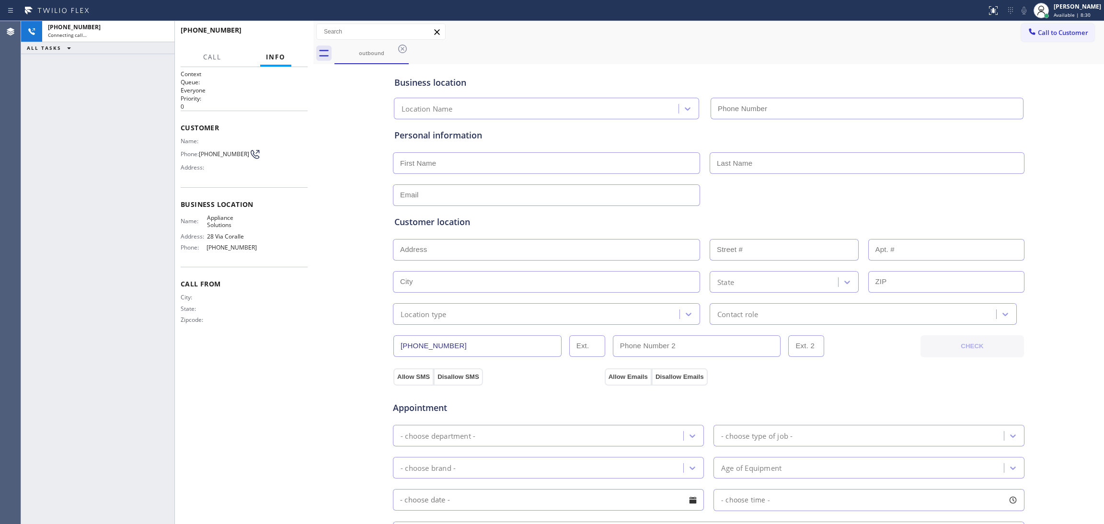
type input "[PHONE_NUMBER]"
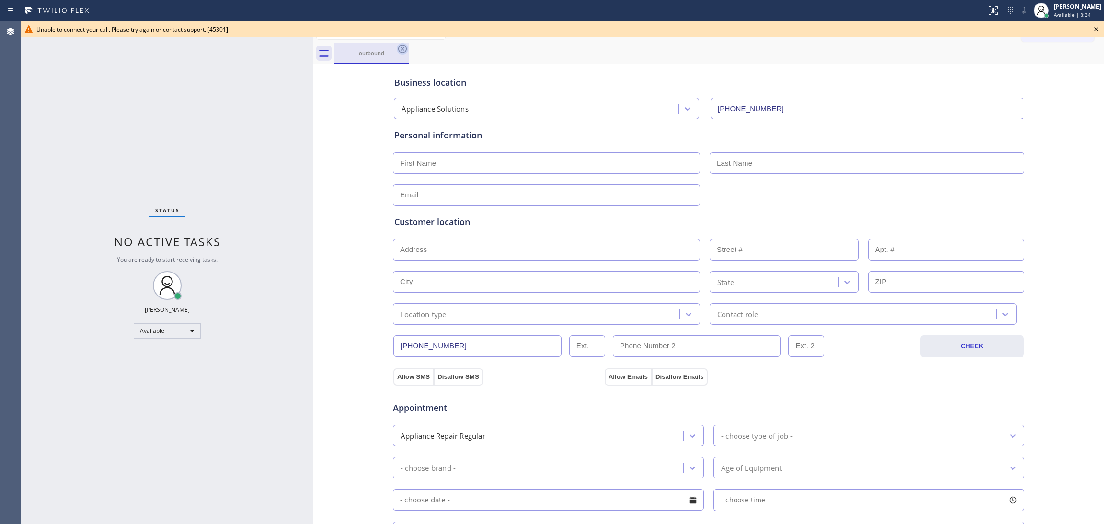
click at [404, 47] on icon at bounding box center [403, 49] width 12 height 12
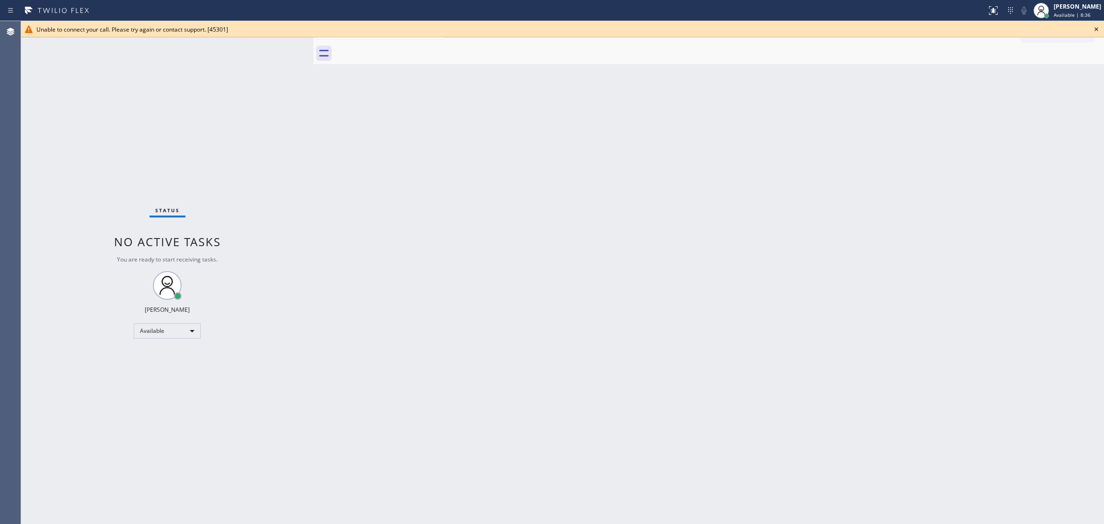
drag, startPoint x: 1092, startPoint y: 23, endPoint x: 1098, endPoint y: 24, distance: 5.8
click at [1095, 23] on icon at bounding box center [1097, 29] width 12 height 12
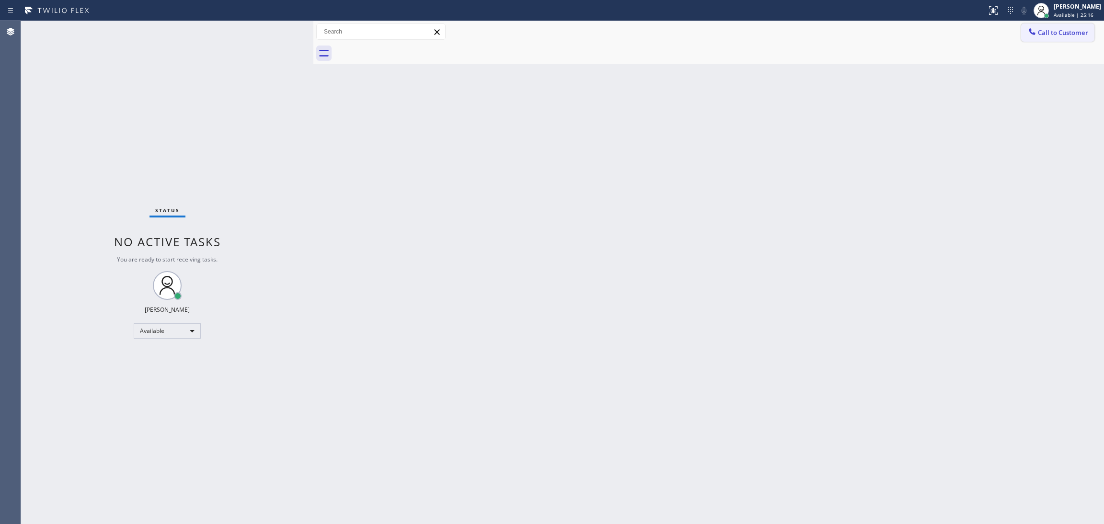
click at [1083, 34] on span "Call to Customer" at bounding box center [1063, 32] width 50 height 9
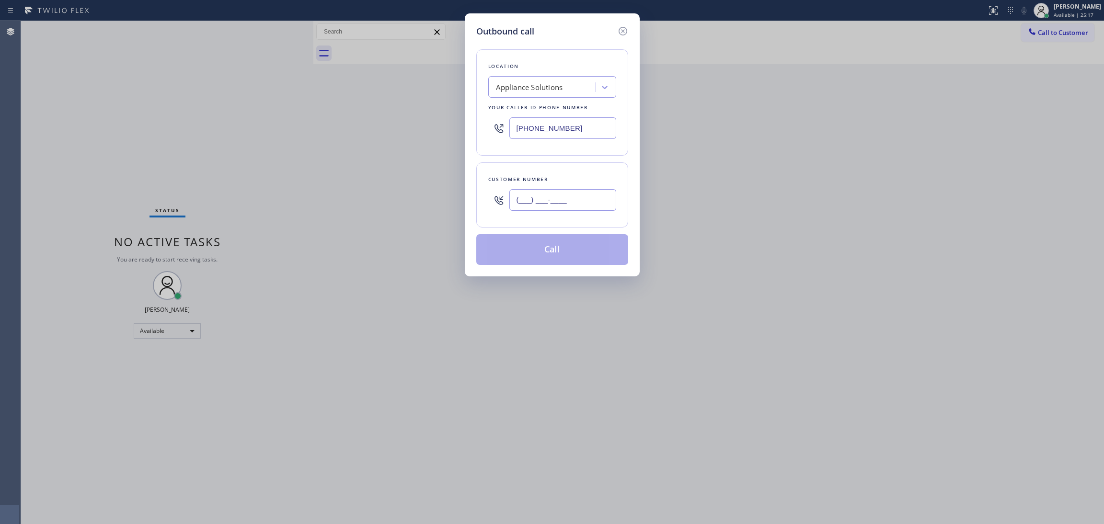
click at [579, 198] on input "(___) ___-____" at bounding box center [563, 200] width 107 height 22
paste input "310) 804-0612"
type input "[PHONE_NUMBER]"
drag, startPoint x: 584, startPoint y: 123, endPoint x: 290, endPoint y: 98, distance: 295.9
click at [290, 98] on div "Outbound call Location Appliance Solutions Your caller id phone number [PHONE_N…" at bounding box center [552, 262] width 1104 height 524
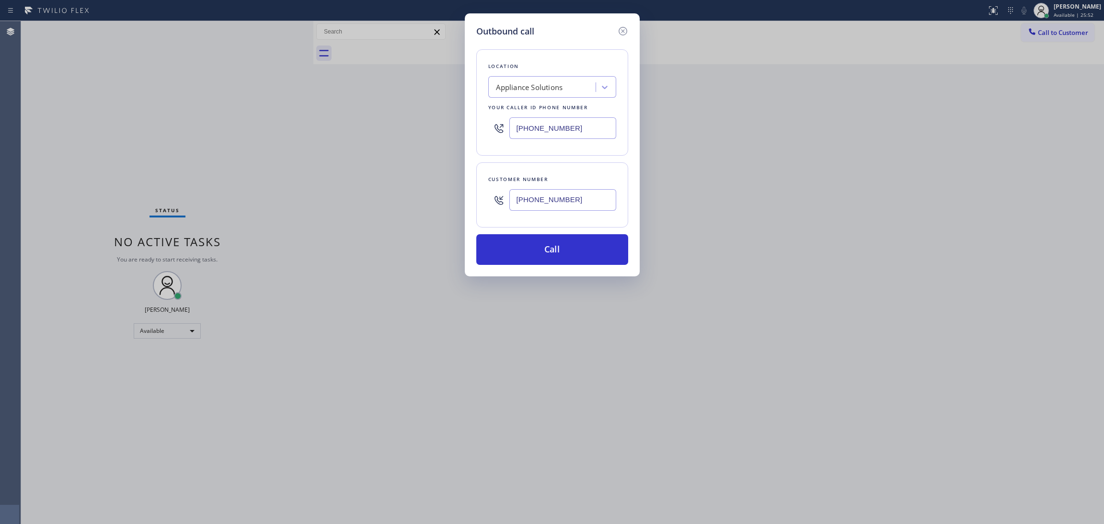
paste input "949) 239-0346"
type input "[PHONE_NUMBER]"
drag, startPoint x: 583, startPoint y: 196, endPoint x: 457, endPoint y: 190, distance: 126.2
click at [458, 190] on div "Outbound call Location [GEOGRAPHIC_DATA] Heating and Air Conditioning Your call…" at bounding box center [552, 262] width 1104 height 524
click at [548, 251] on button "Call" at bounding box center [552, 249] width 152 height 31
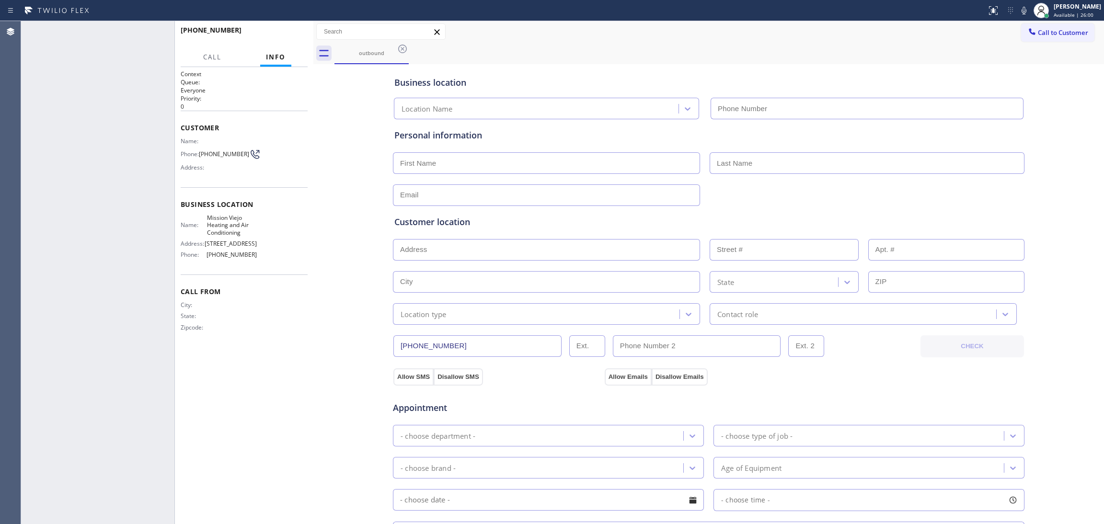
type input "[PHONE_NUMBER]"
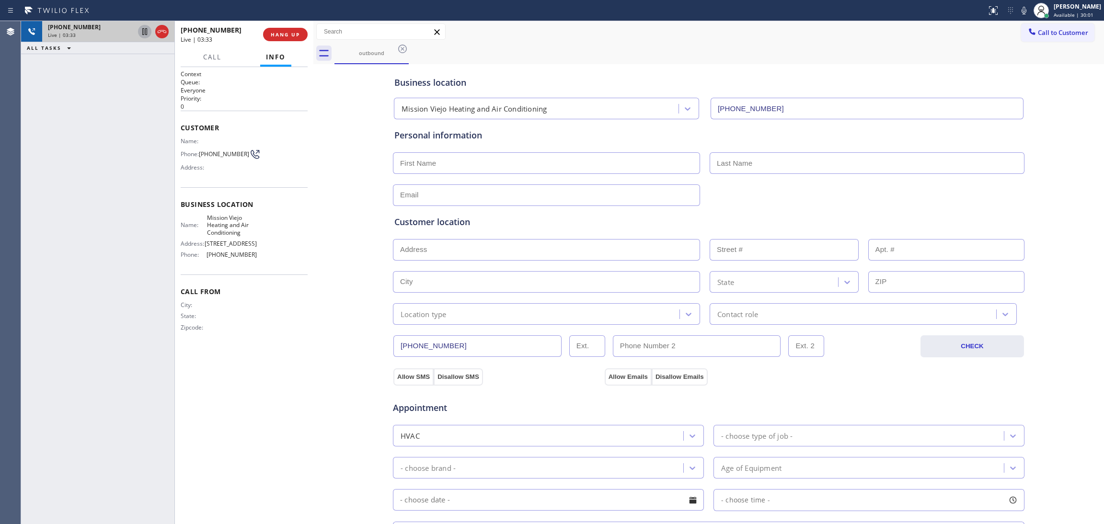
drag, startPoint x: 146, startPoint y: 30, endPoint x: 182, endPoint y: 57, distance: 45.2
click at [147, 30] on icon at bounding box center [145, 32] width 12 height 12
click at [1019, 14] on icon at bounding box center [1025, 11] width 12 height 12
click at [142, 30] on icon at bounding box center [144, 31] width 7 height 7
click at [1019, 12] on icon at bounding box center [1025, 11] width 12 height 12
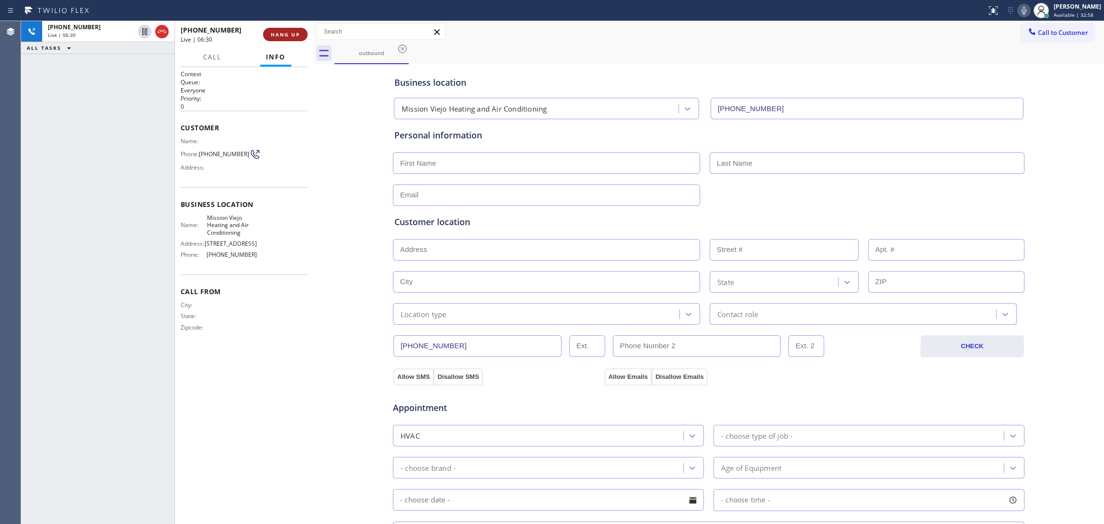
click at [285, 32] on span "HANG UP" at bounding box center [285, 34] width 29 height 7
click at [291, 30] on button "COMPLETE" at bounding box center [283, 34] width 48 height 13
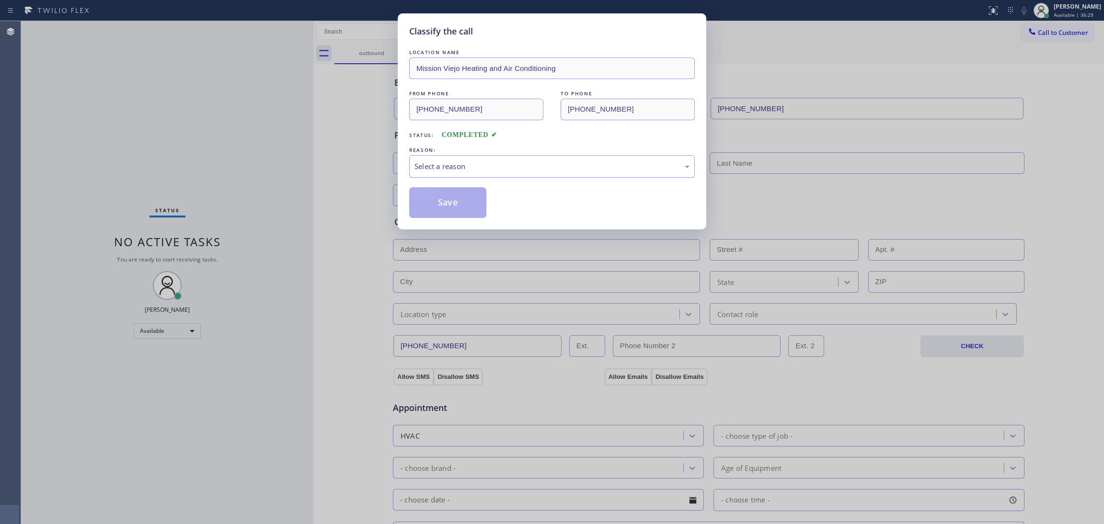
click at [431, 170] on div "Select a reason" at bounding box center [552, 166] width 275 height 11
click at [429, 203] on button "Save" at bounding box center [447, 202] width 77 height 31
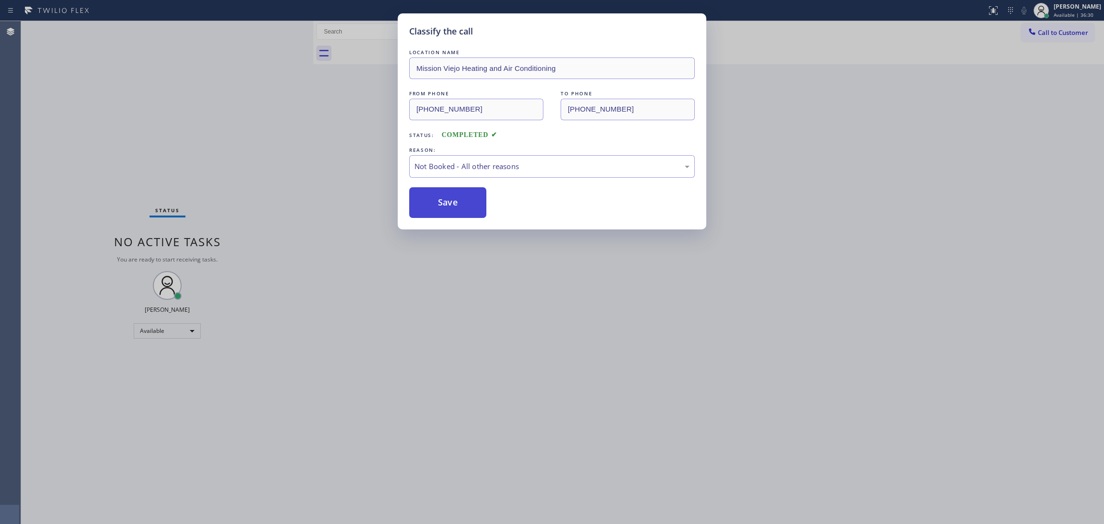
click at [429, 203] on button "Save" at bounding box center [447, 202] width 77 height 31
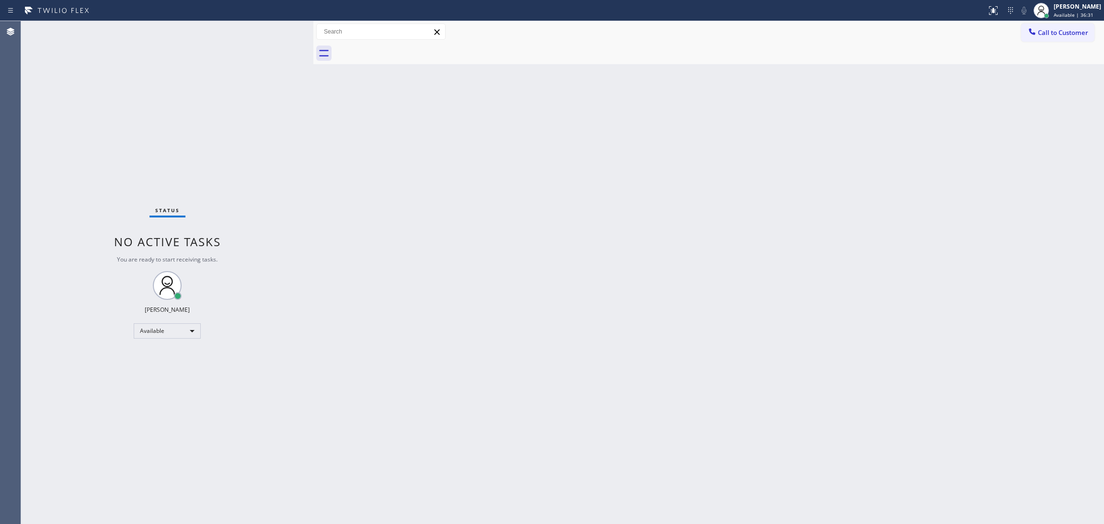
drag, startPoint x: 1060, startPoint y: 35, endPoint x: 775, endPoint y: 112, distance: 295.2
click at [1060, 35] on span "Call to Customer" at bounding box center [1063, 32] width 50 height 9
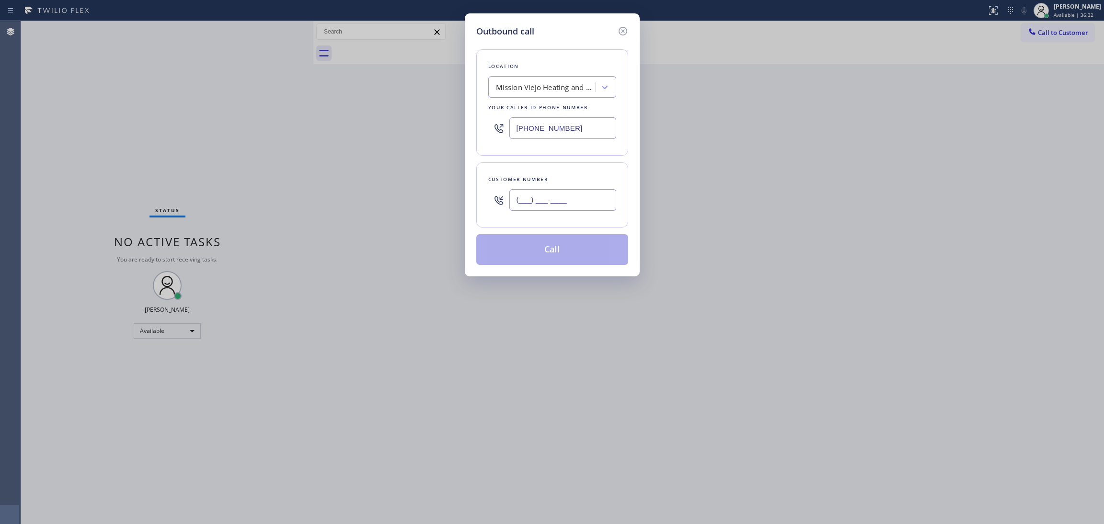
click at [570, 199] on input "(___) ___-____" at bounding box center [563, 200] width 107 height 22
paste input "970) 744-8449"
type input "[PHONE_NUMBER]"
drag, startPoint x: 577, startPoint y: 127, endPoint x: 452, endPoint y: 118, distance: 125.4
click at [452, 118] on div "Outbound call Location [GEOGRAPHIC_DATA] Heating and Air Conditioning Your call…" at bounding box center [552, 262] width 1104 height 524
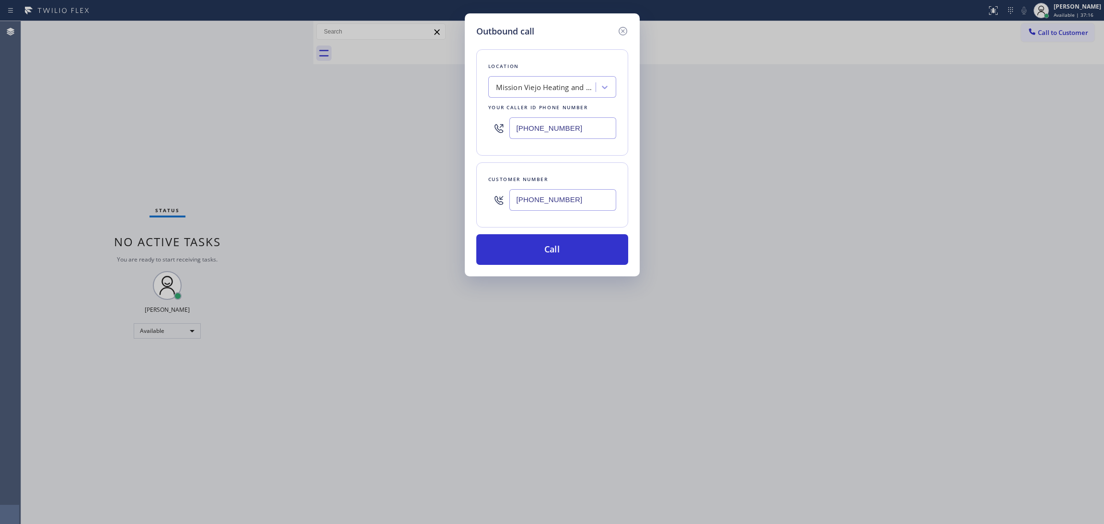
paste input "415) 965-3694"
type input "[PHONE_NUMBER]"
click at [563, 254] on button "Call" at bounding box center [552, 249] width 152 height 31
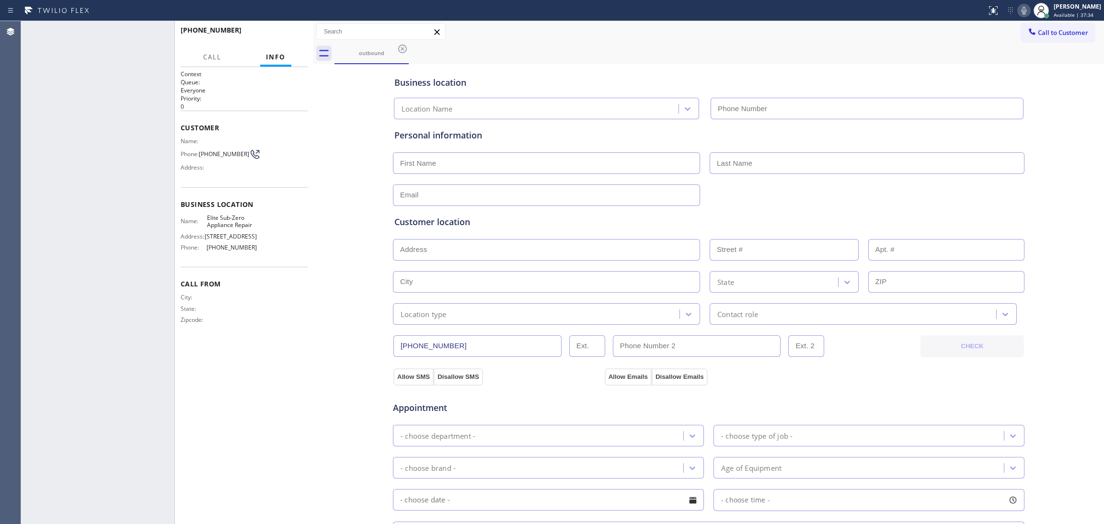
type input "[PHONE_NUMBER]"
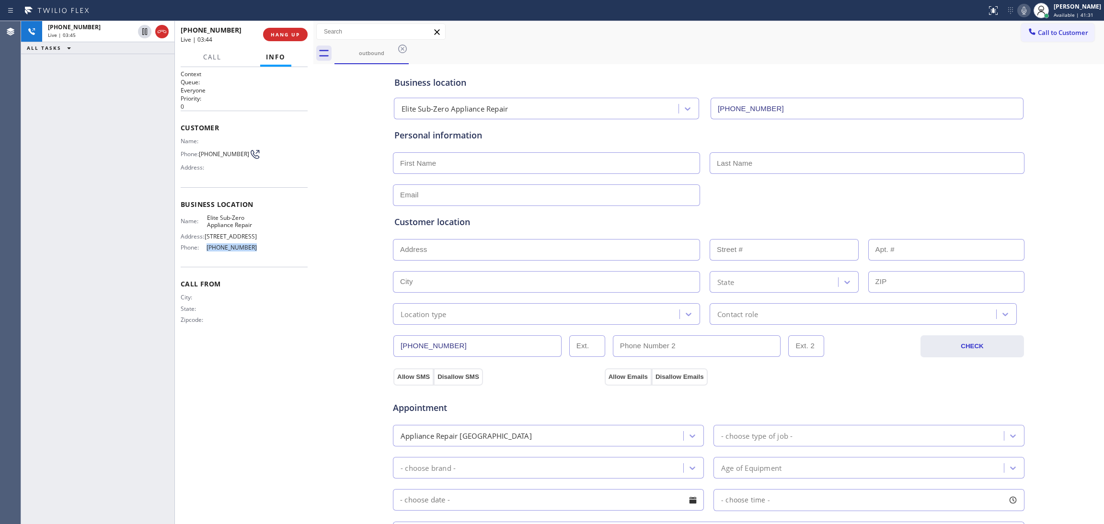
drag, startPoint x: 257, startPoint y: 244, endPoint x: 207, endPoint y: 244, distance: 50.3
click at [207, 244] on div "Name: Elite Sub-Zero Appliance Repair Address: [STREET_ADDRESS] Phone: [PHONE_N…" at bounding box center [244, 234] width 127 height 41
copy span "[PHONE_NUMBER]"
click at [111, 228] on div "[PHONE_NUMBER] Live | 04:38 ALL TASKS ALL TASKS ACTIVE TASKS TASKS IN WRAP UP" at bounding box center [97, 272] width 153 height 503
drag, startPoint x: 256, startPoint y: 225, endPoint x: 202, endPoint y: 219, distance: 54.5
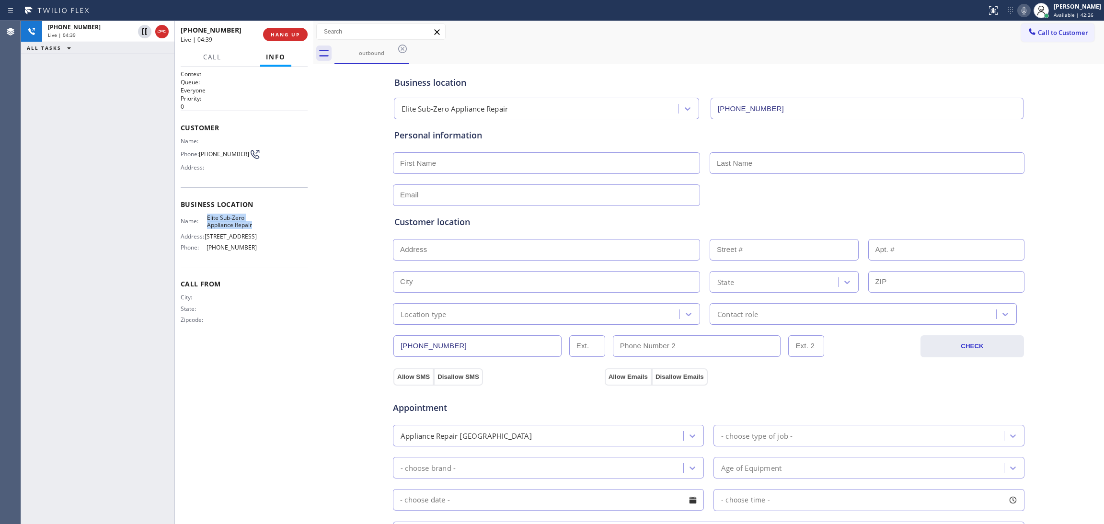
click at [202, 219] on div "Name: Elite Sub-Zero Appliance Repair" at bounding box center [219, 221] width 76 height 15
copy div "Elite Sub-Zero Appliance Repair"
click at [193, 334] on div "Call From City: State: Zipcode:" at bounding box center [244, 303] width 127 height 72
click at [439, 165] on input "text" at bounding box center [546, 163] width 307 height 22
drag, startPoint x: 97, startPoint y: 201, endPoint x: 190, endPoint y: 193, distance: 93.4
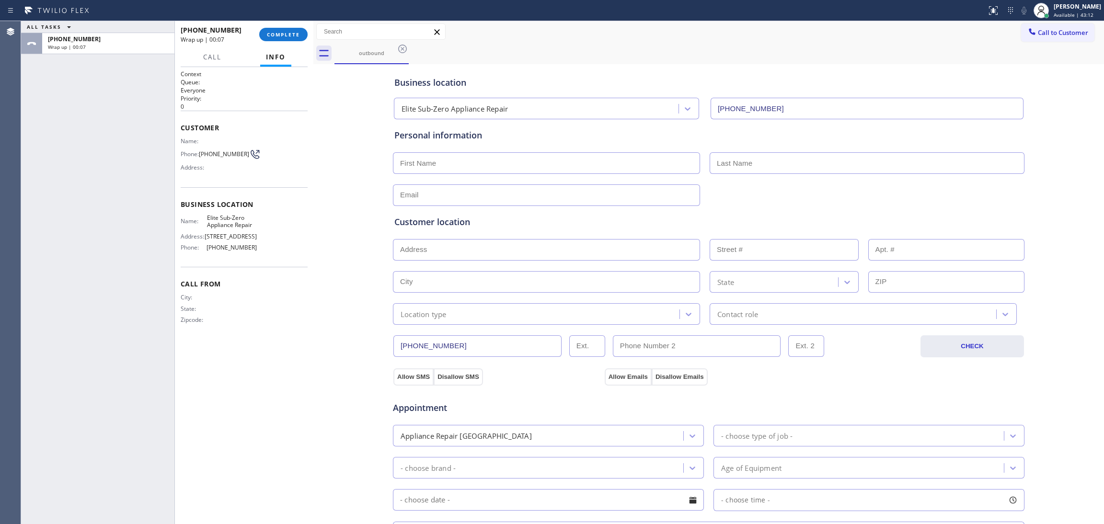
click at [97, 201] on div "ALL TASKS ALL TASKS ACTIVE TASKS TASKS IN WRAP UP [PHONE_NUMBER] Wrap up | 00:07" at bounding box center [97, 272] width 153 height 503
click at [429, 163] on input "text" at bounding box center [546, 163] width 307 height 22
paste input "[PERSON_NAME]"
click at [424, 163] on input "[PERSON_NAME]" at bounding box center [546, 163] width 307 height 22
click at [424, 164] on input "[PERSON_NAME]" at bounding box center [546, 163] width 307 height 22
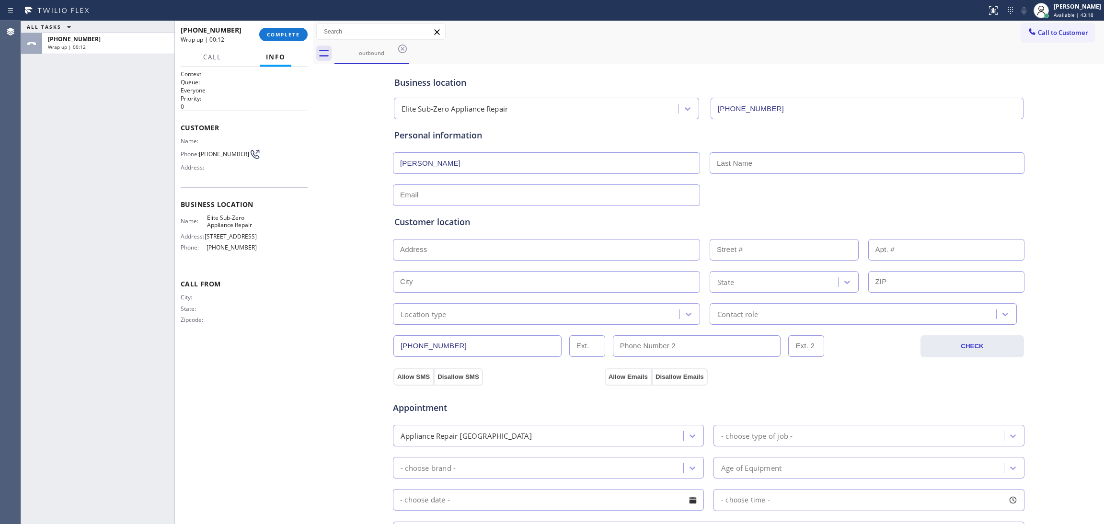
type input "[PERSON_NAME]"
drag, startPoint x: 732, startPoint y: 164, endPoint x: 732, endPoint y: 173, distance: 8.1
click at [732, 165] on input "text" at bounding box center [867, 163] width 315 height 22
paste input "Datta"
type input "Datta"
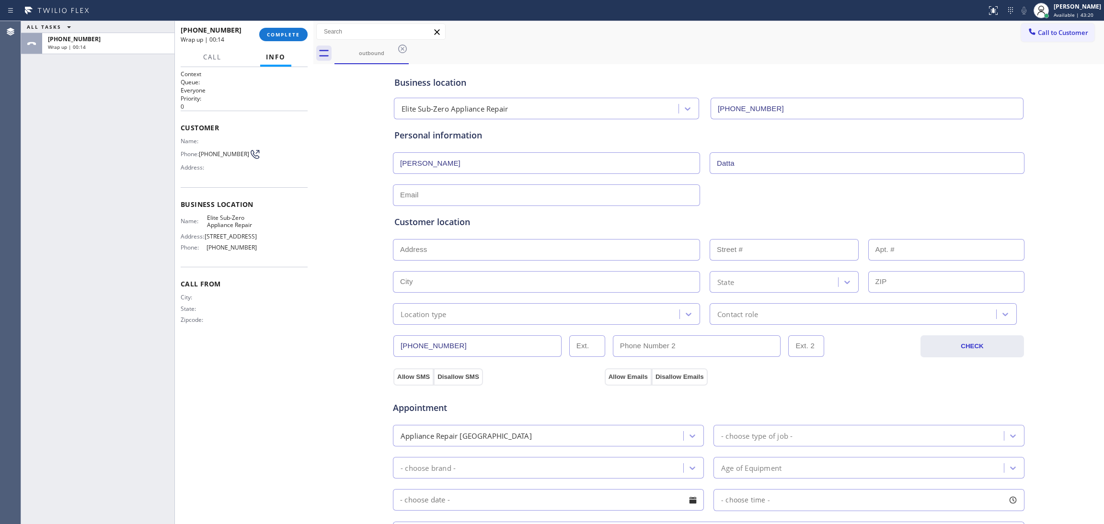
click at [499, 191] on input "text" at bounding box center [546, 196] width 307 height 22
click at [134, 204] on div "ALL TASKS ALL TASKS ACTIVE TASKS TASKS IN WRAP UP [PHONE_NUMBER] Wrap up | 00:21" at bounding box center [97, 272] width 153 height 503
click at [427, 193] on input "text" at bounding box center [546, 196] width 307 height 22
paste input "[EMAIL_ADDRESS][DOMAIN_NAME]"
type input "[EMAIL_ADDRESS][DOMAIN_NAME]"
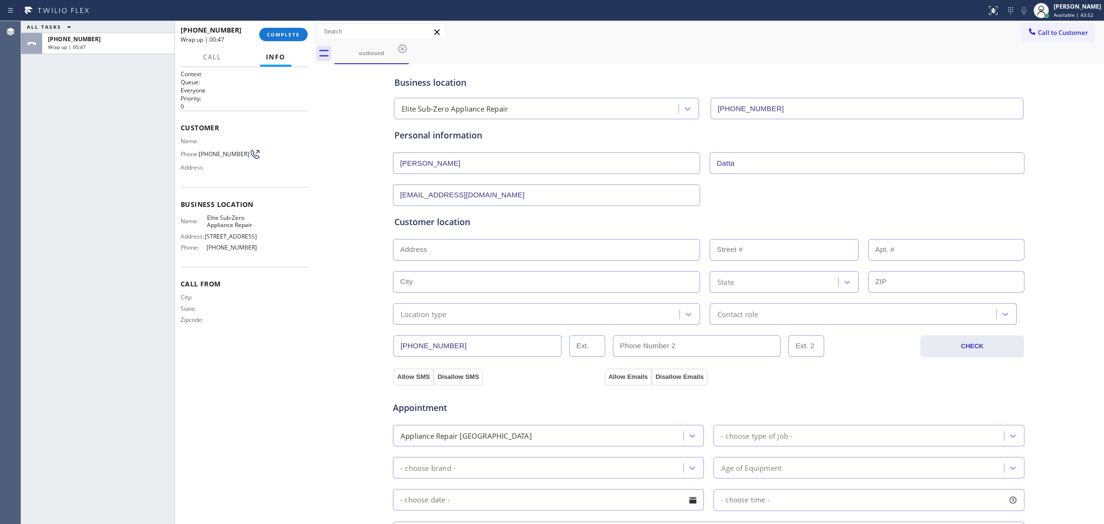
click at [411, 249] on input "text" at bounding box center [546, 250] width 307 height 22
paste input "[STREET_ADDRESS],"
type input "[STREET_ADDRESS]"
type input "61"
type input "[GEOGRAPHIC_DATA]"
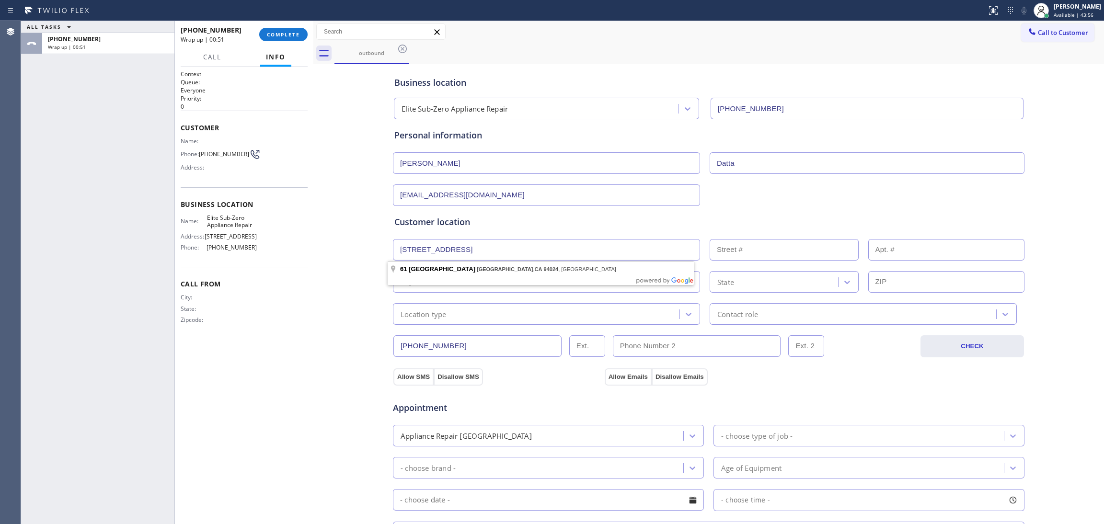
type input "94024"
click at [429, 312] on div "Location type" at bounding box center [424, 314] width 46 height 11
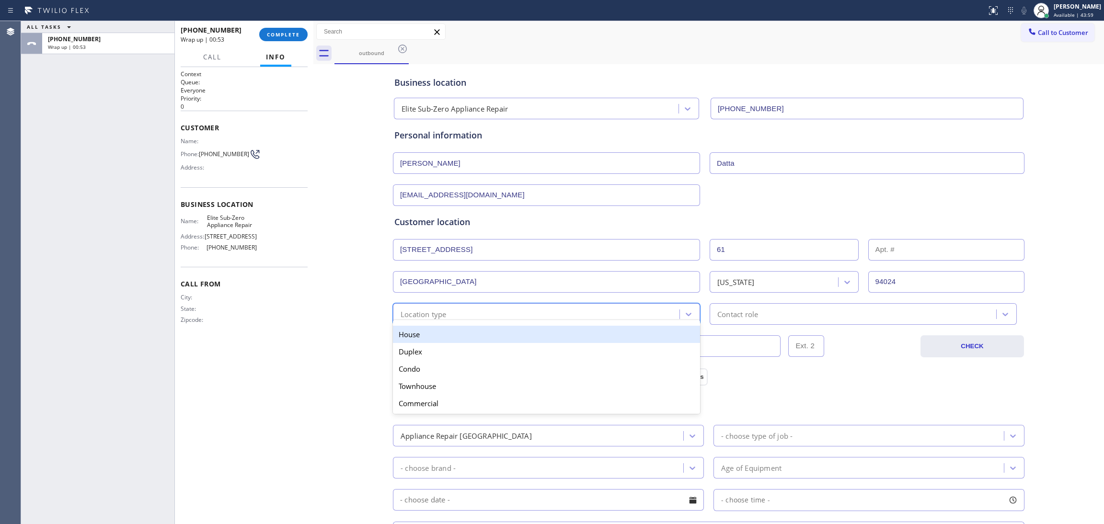
click at [419, 335] on div "House" at bounding box center [546, 334] width 307 height 17
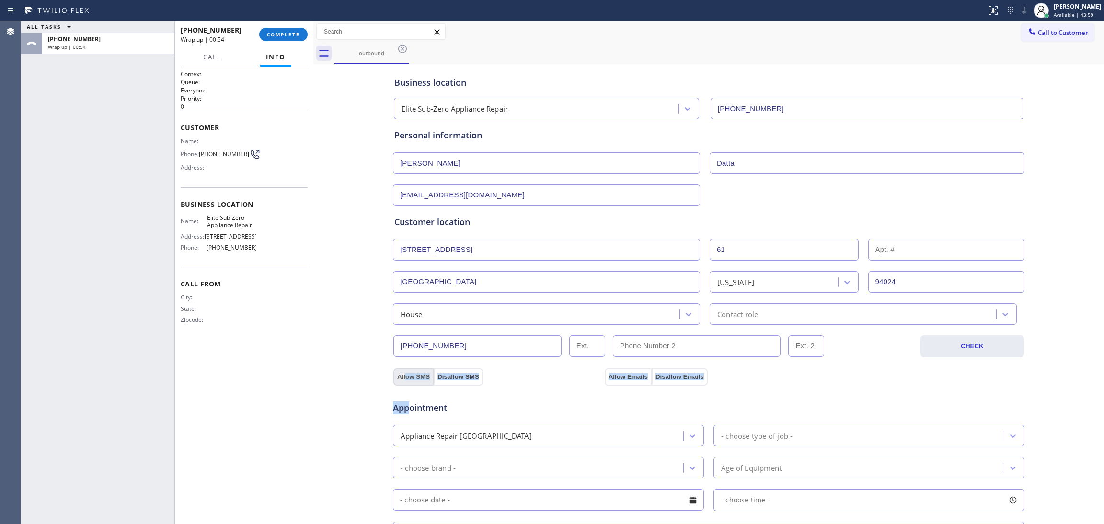
click at [401, 381] on div "Business location Elite Sub-Zero Appliance Repair [PHONE_NUMBER] Personal infor…" at bounding box center [709, 394] width 786 height 655
click at [622, 379] on button "Allow Emails" at bounding box center [628, 377] width 47 height 17
click at [751, 315] on div "Contact role" at bounding box center [738, 314] width 41 height 11
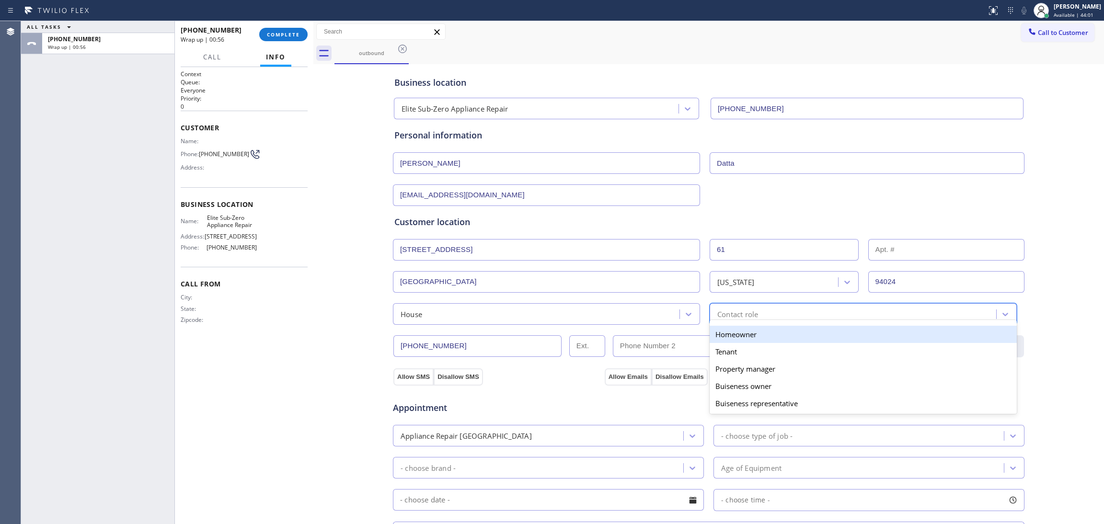
click at [729, 337] on div "Homeowner" at bounding box center [863, 334] width 307 height 17
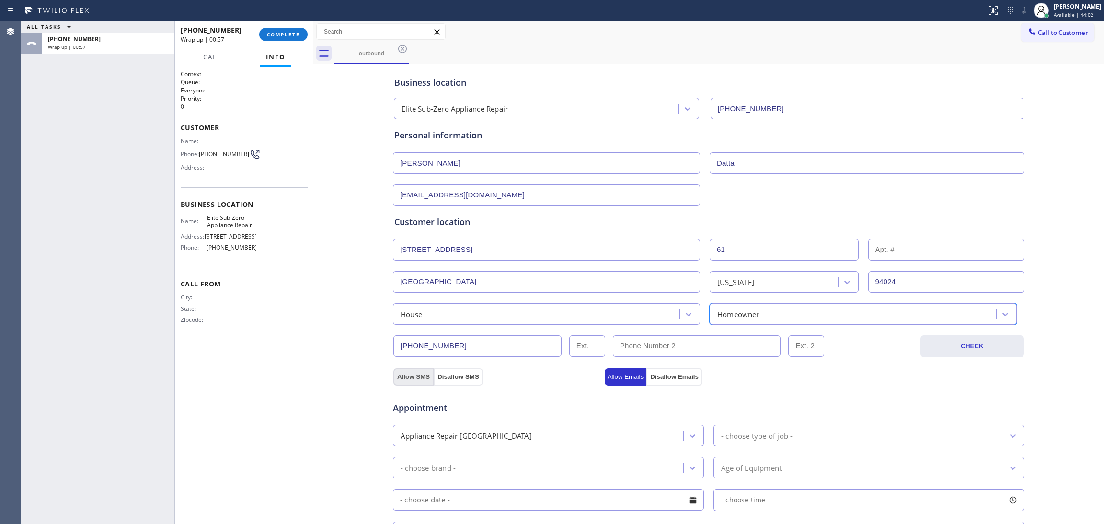
click at [409, 375] on button "Allow SMS" at bounding box center [414, 377] width 40 height 17
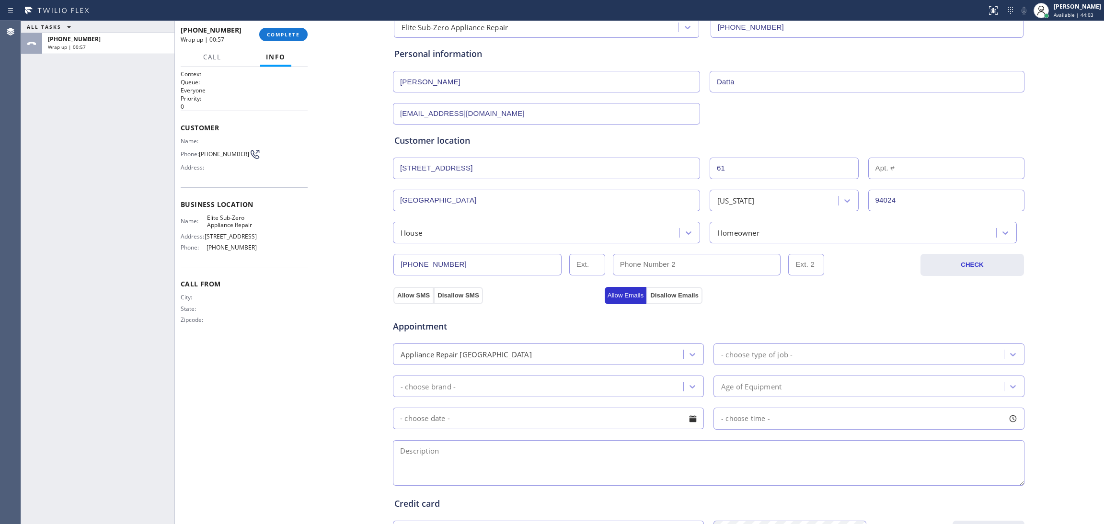
scroll to position [144, 0]
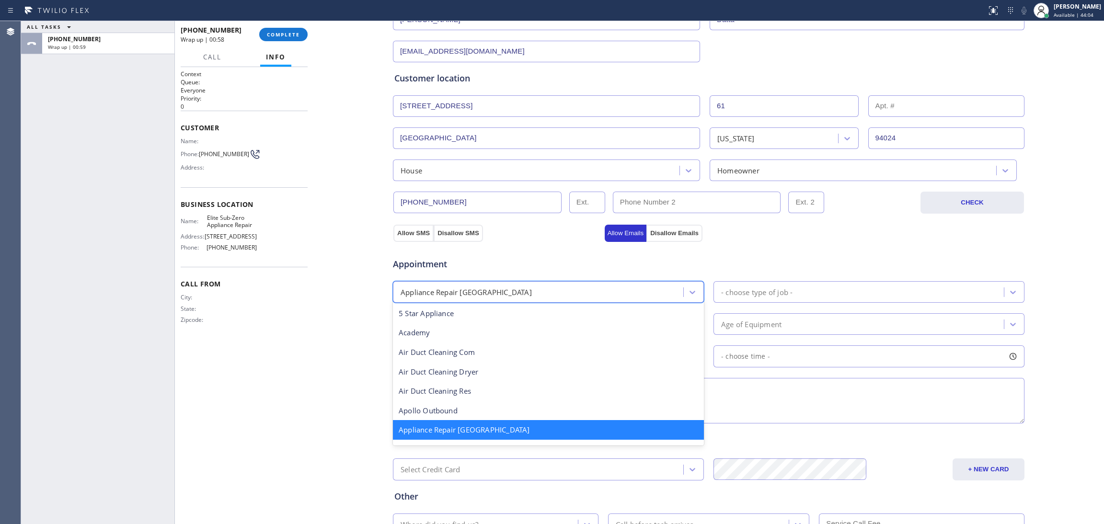
click at [491, 295] on div "Appliance Repair [GEOGRAPHIC_DATA]" at bounding box center [540, 292] width 288 height 17
click at [733, 289] on div "- choose type of job -" at bounding box center [756, 292] width 71 height 11
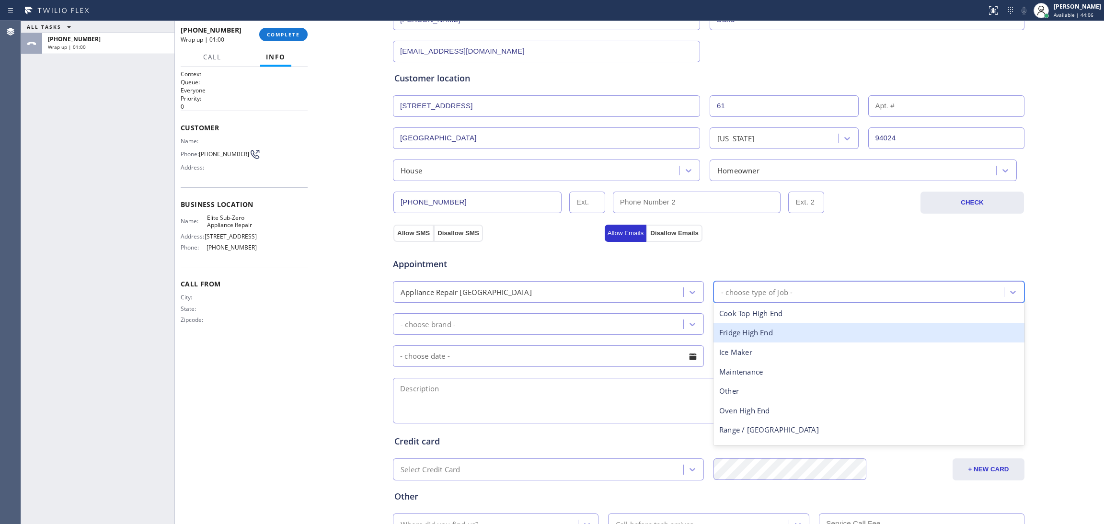
click at [737, 336] on div "Fridge High End" at bounding box center [869, 333] width 311 height 20
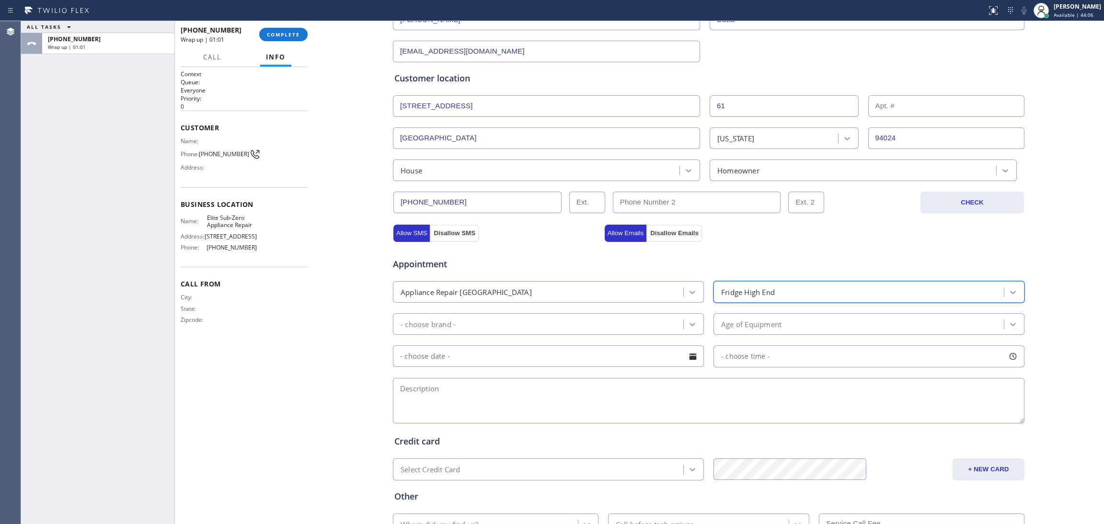
click at [448, 325] on div "- choose brand -" at bounding box center [428, 324] width 55 height 11
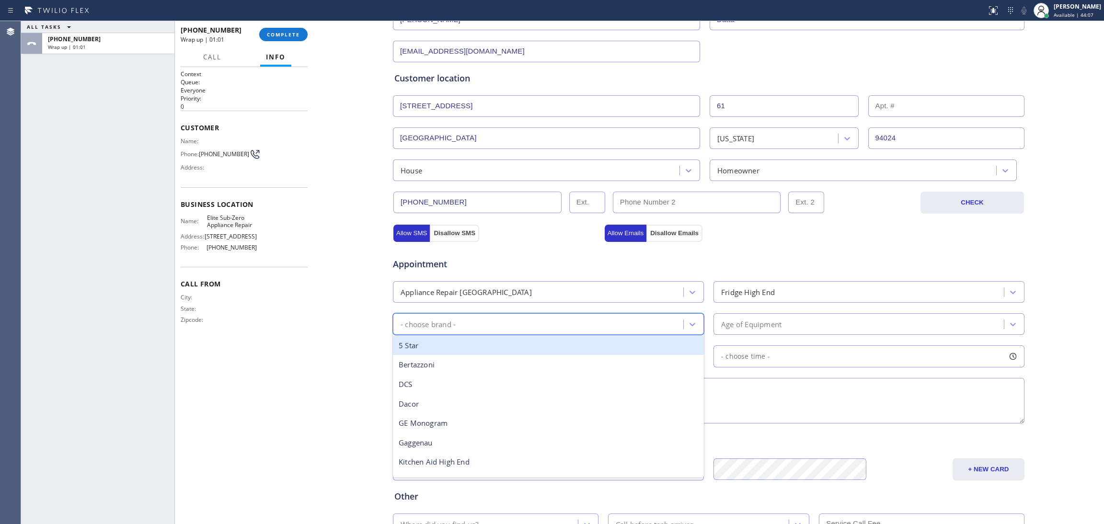
type input "a"
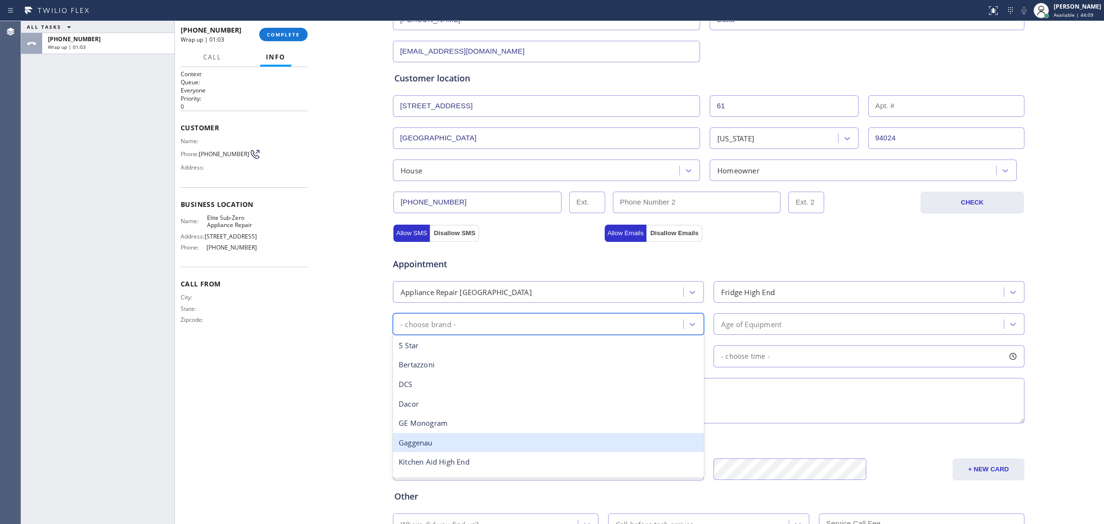
type input "s"
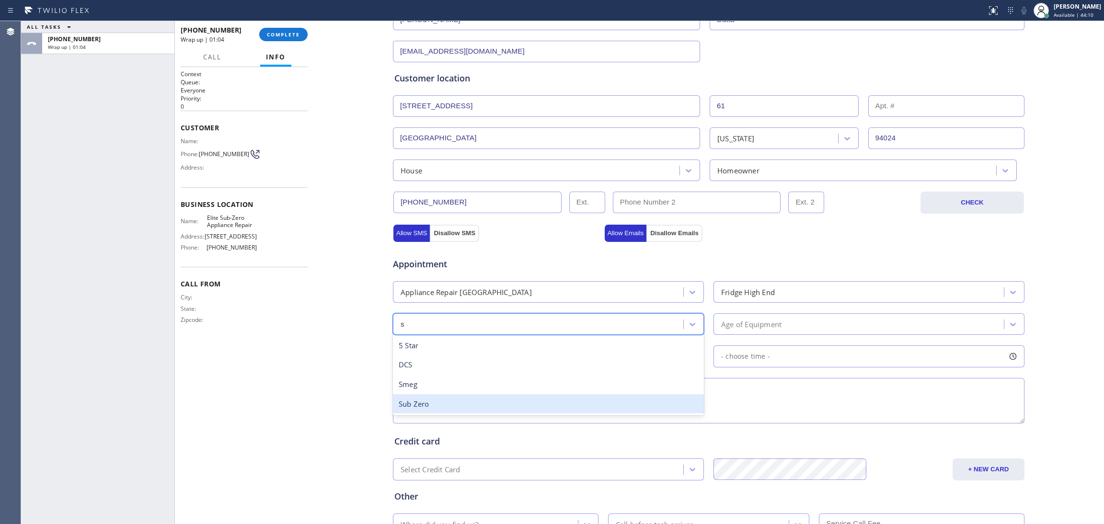
click at [407, 408] on div "Sub Zero" at bounding box center [548, 405] width 311 height 20
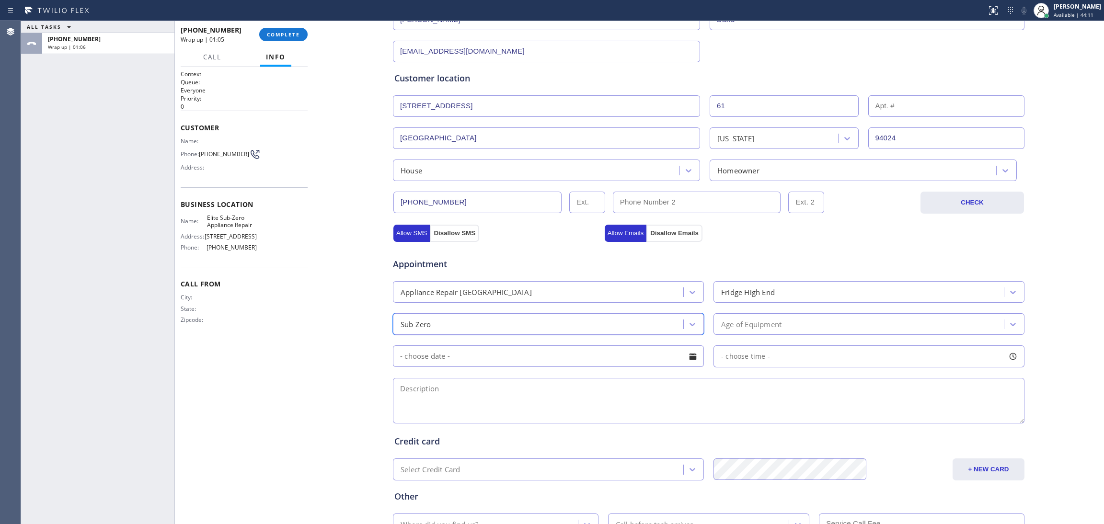
drag, startPoint x: 769, startPoint y: 322, endPoint x: 764, endPoint y: 329, distance: 9.2
click at [769, 320] on div "Age of Equipment" at bounding box center [751, 324] width 60 height 11
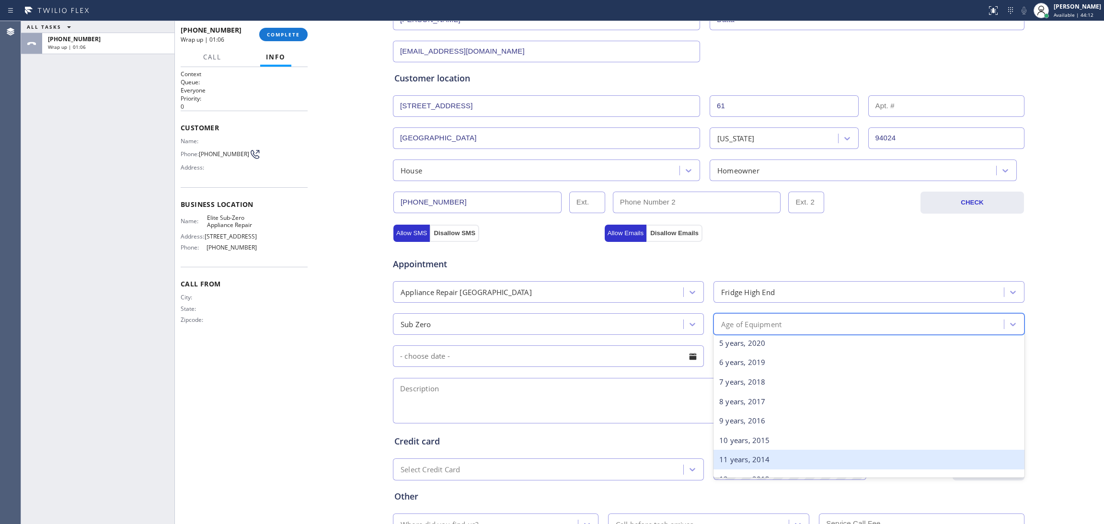
scroll to position [144, 0]
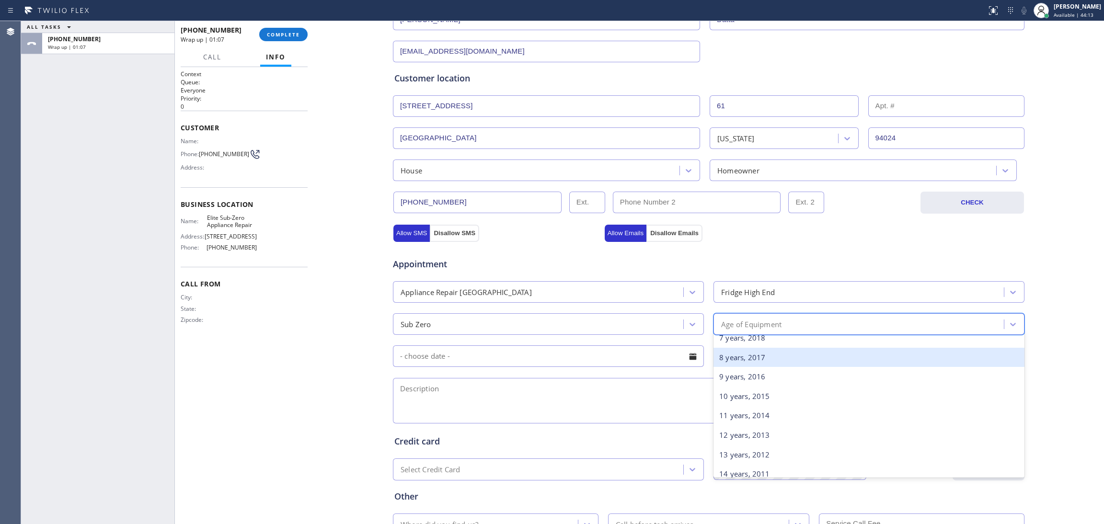
click at [731, 359] on div "8 years, 2017" at bounding box center [869, 358] width 311 height 20
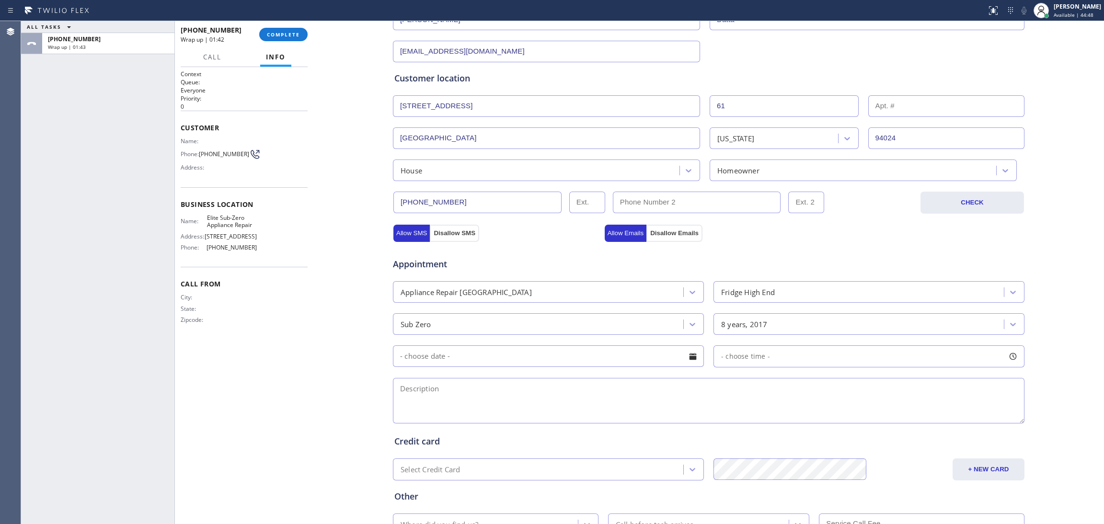
click at [228, 361] on div "Context Queue: Everyone Priority: 0 Customer Name: Phone: [PHONE_NUMBER] Addres…" at bounding box center [244, 296] width 127 height 452
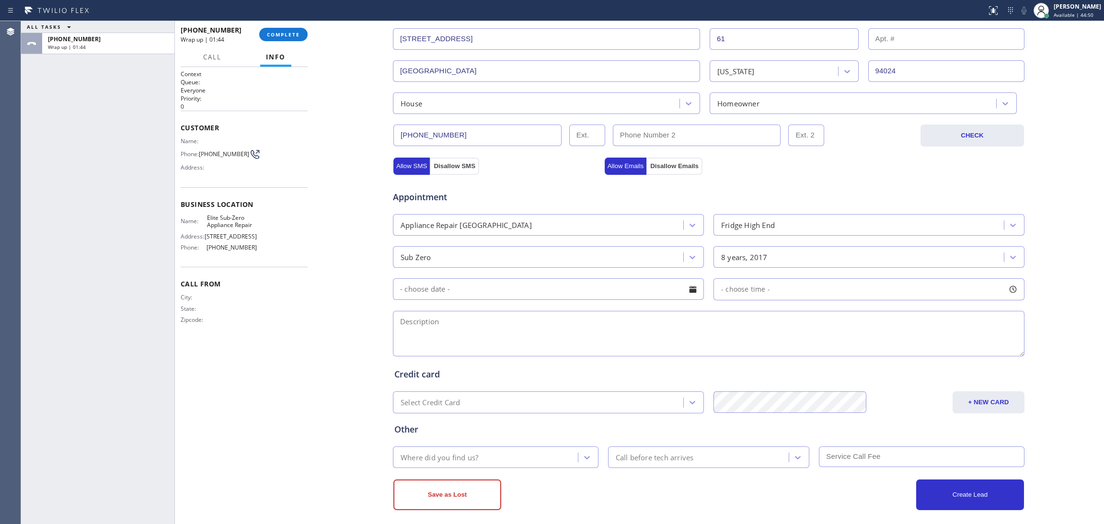
scroll to position [220, 0]
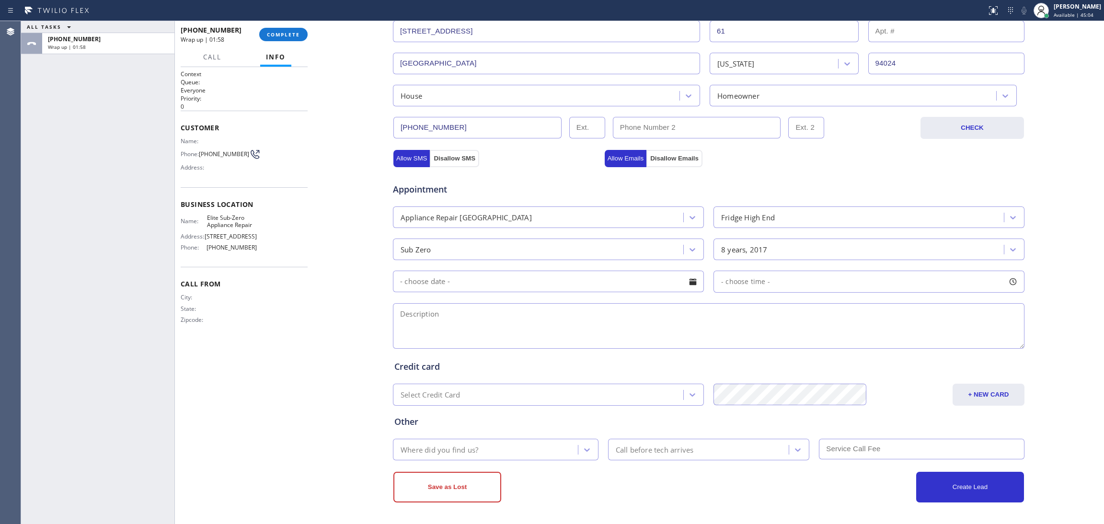
click at [202, 400] on div "Context Queue: Everyone Priority: 0 Customer Name: Phone: [PHONE_NUMBER] Addres…" at bounding box center [244, 296] width 127 height 452
click at [439, 317] on textarea at bounding box center [709, 326] width 632 height 46
paste textarea "Subzero / Fridge / water is leaking from the left wall on that side. It is not …"
drag, startPoint x: 1014, startPoint y: 346, endPoint x: 1026, endPoint y: 431, distance: 86.2
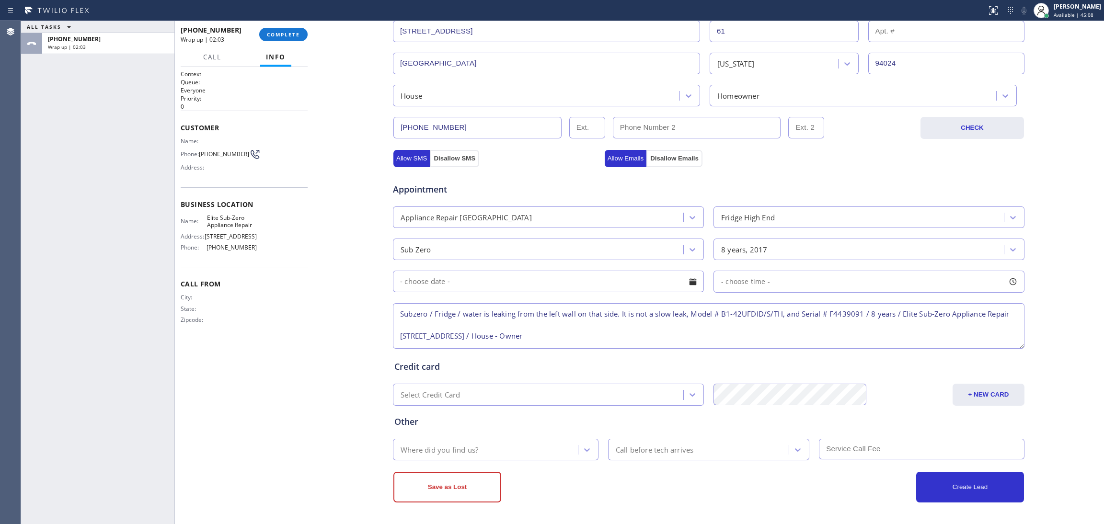
click at [1027, 432] on div "Business location Elite Sub-Zero Appliance Repair [PHONE_NUMBER] Personal infor…" at bounding box center [709, 175] width 786 height 655
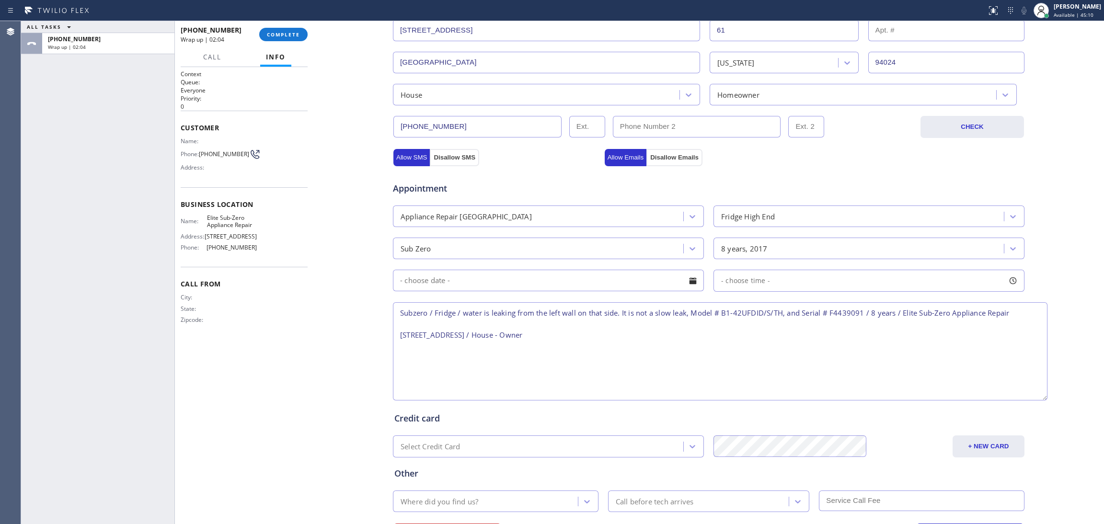
scroll to position [0, 0]
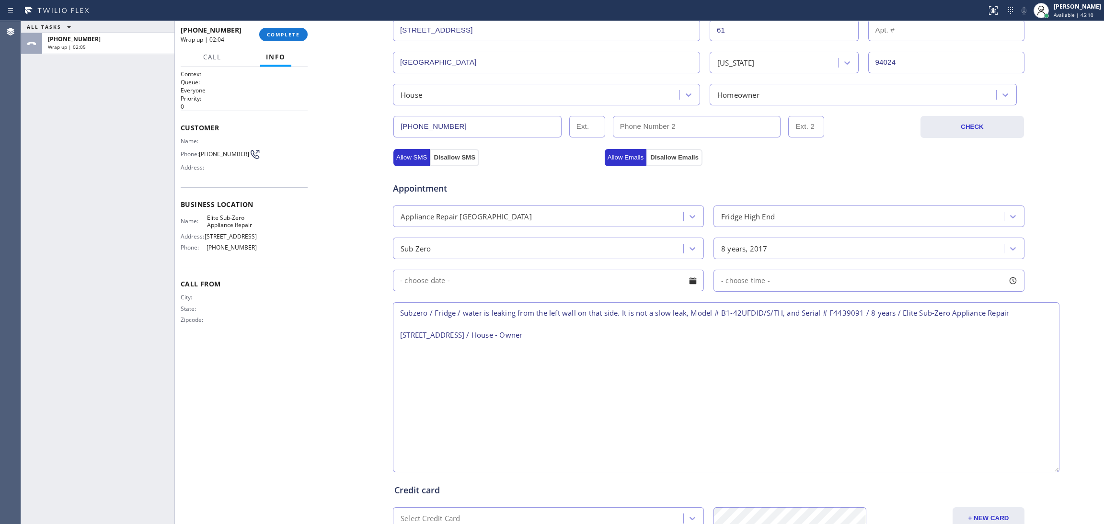
drag, startPoint x: 1016, startPoint y: 345, endPoint x: 1051, endPoint y: 469, distance: 129.0
click at [1051, 469] on textarea "Subzero / Fridge / water is leaking from the left wall on that side. It is not …" at bounding box center [726, 387] width 667 height 170
click at [395, 310] on textarea "Subzero / Fridge / water is leaking from the left wall on that side. It is not …" at bounding box center [726, 387] width 667 height 170
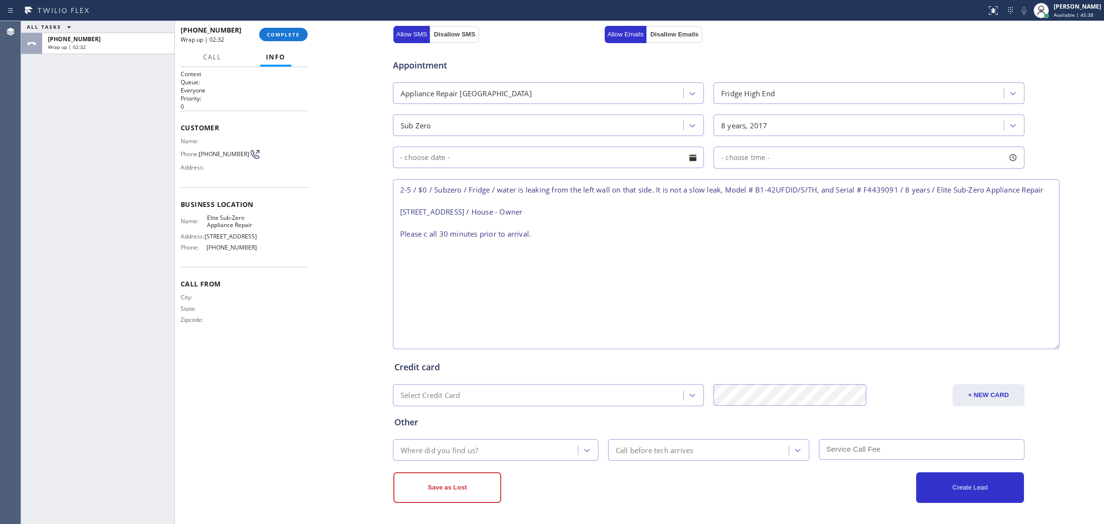
scroll to position [344, 0]
type textarea "2-5 / $0 / Subzero / Fridge / water is leaking from the left wall on that side.…"
click at [524, 158] on input "text" at bounding box center [548, 157] width 311 height 22
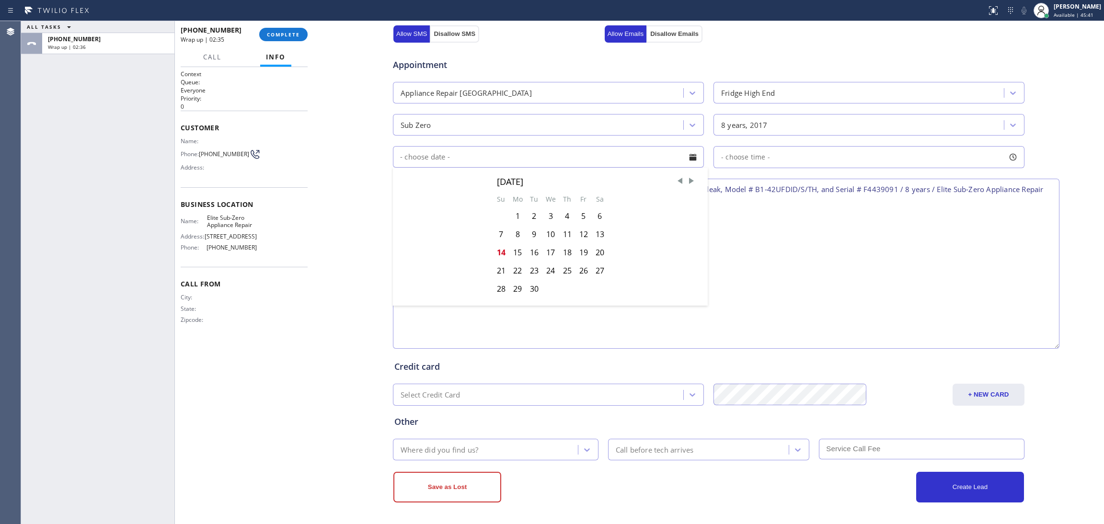
click at [547, 253] on div "17" at bounding box center [551, 253] width 17 height 18
type input "[DATE]"
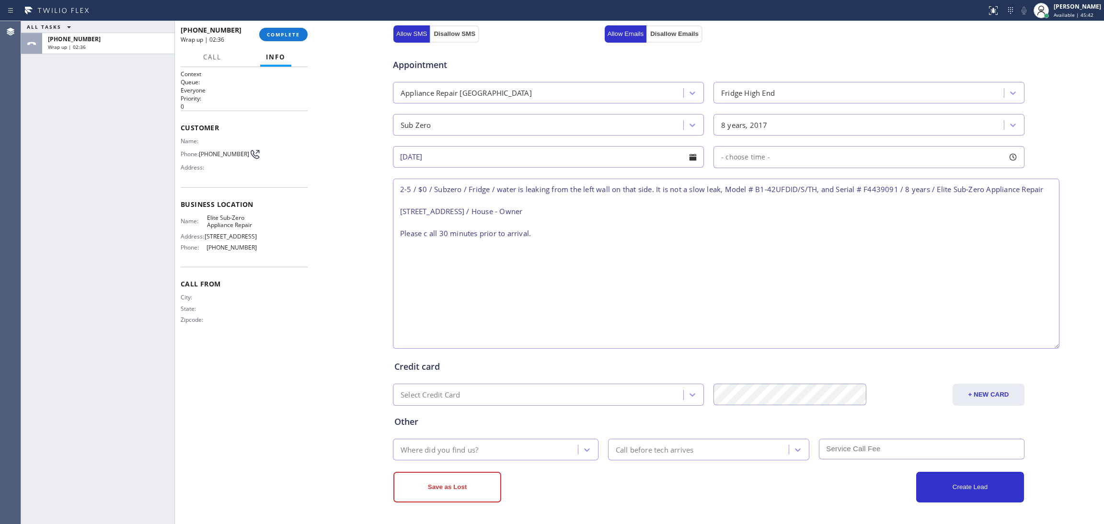
click at [743, 162] on div "- choose time -" at bounding box center [742, 157] width 56 height 11
drag, startPoint x: 717, startPoint y: 221, endPoint x: 930, endPoint y: 232, distance: 213.6
click at [930, 232] on div "FROM TILL 8:00 AM 5:00 PM" at bounding box center [862, 202] width 297 height 69
drag, startPoint x: 720, startPoint y: 212, endPoint x: 858, endPoint y: 220, distance: 138.7
click at [858, 220] on div at bounding box center [861, 216] width 12 height 20
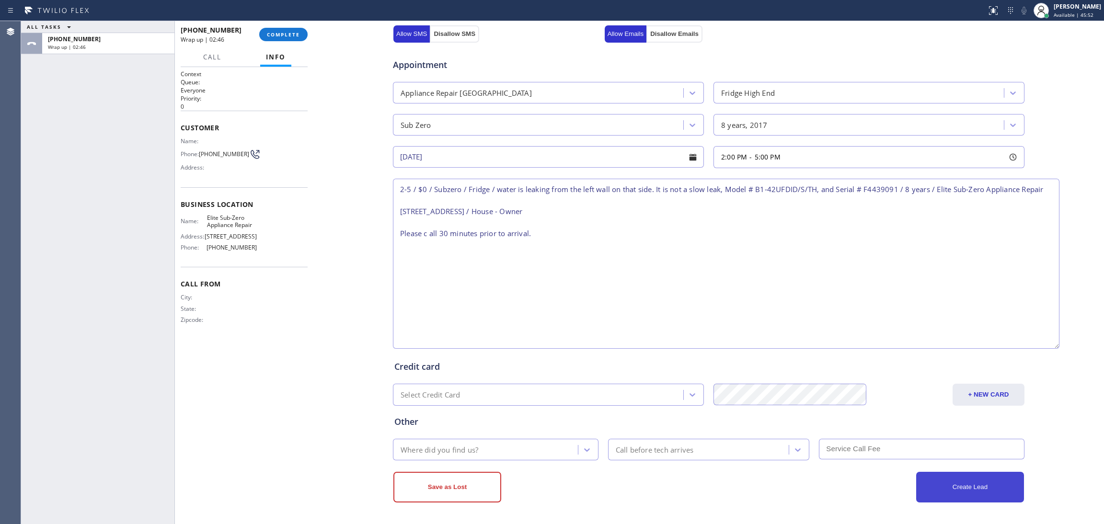
click at [985, 492] on button "Create Lead" at bounding box center [971, 487] width 108 height 31
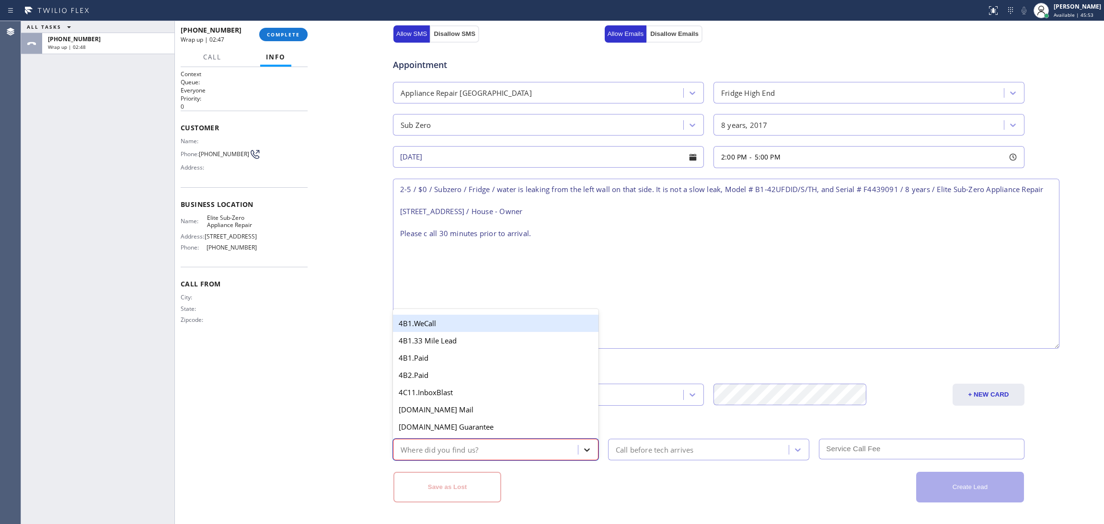
click at [582, 453] on icon at bounding box center [587, 450] width 10 height 10
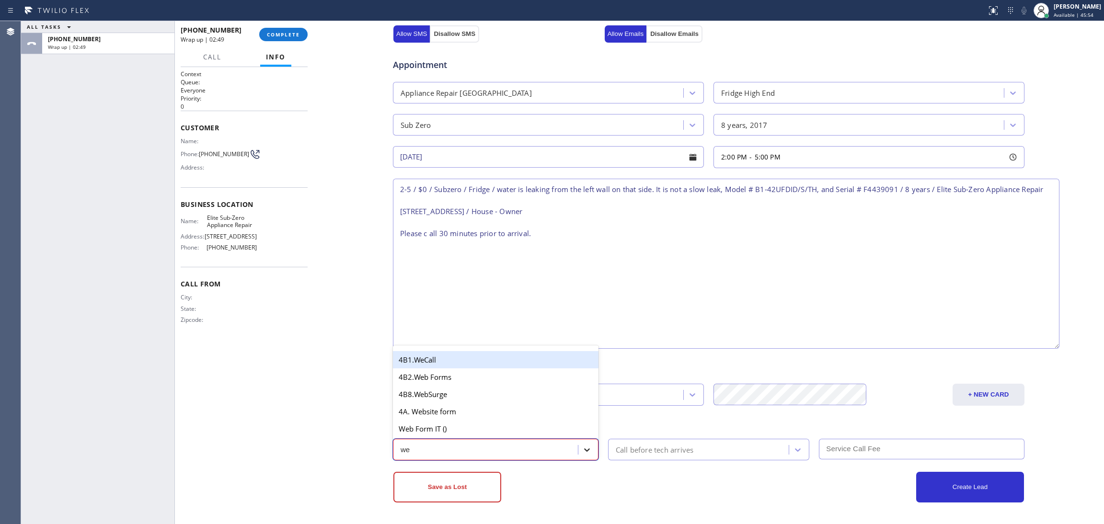
type input "web"
click at [442, 380] on div "4B2.Web Forms" at bounding box center [496, 377] width 206 height 17
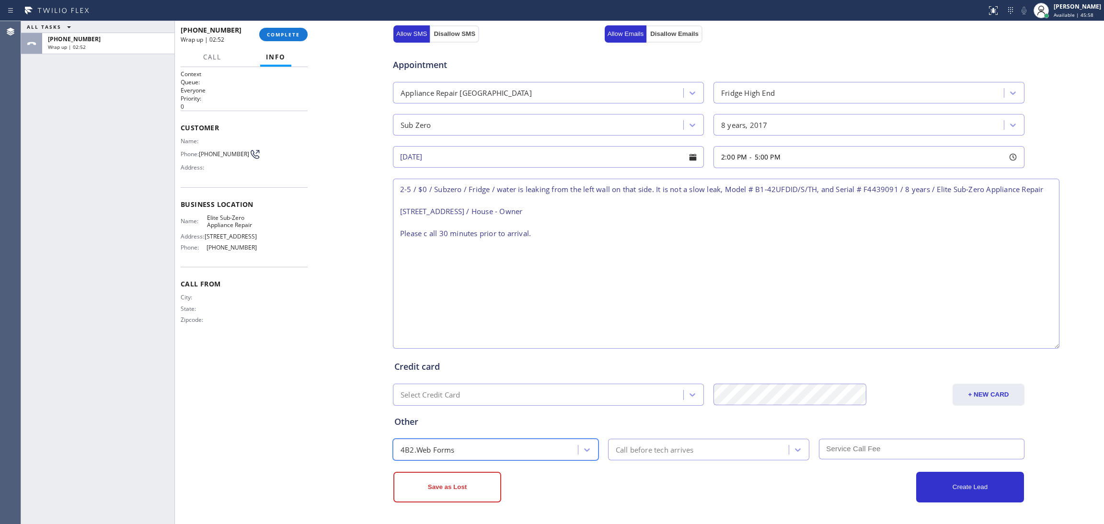
click at [741, 449] on div "Call before tech arrives" at bounding box center [700, 449] width 178 height 17
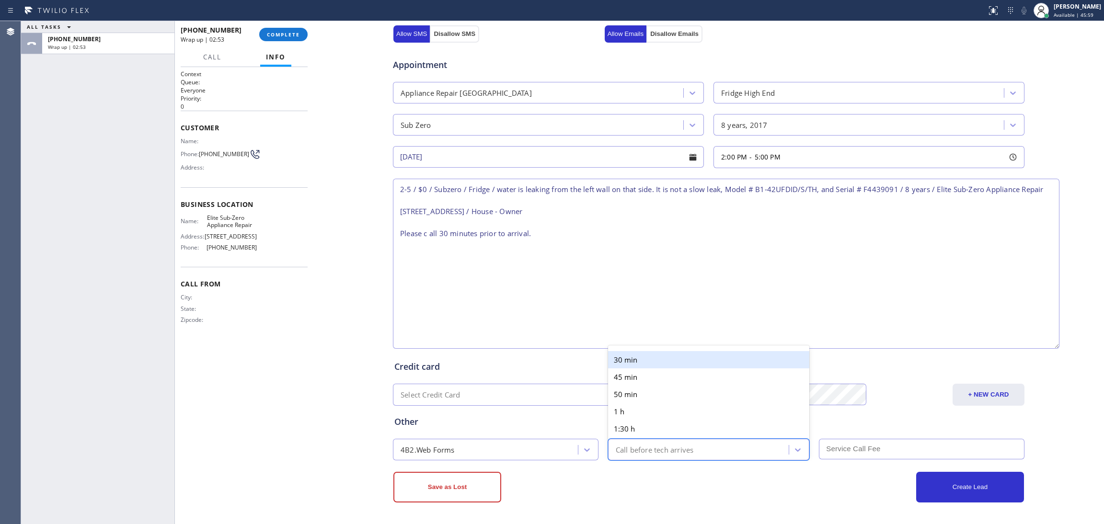
click at [630, 356] on div "30 min" at bounding box center [709, 359] width 202 height 17
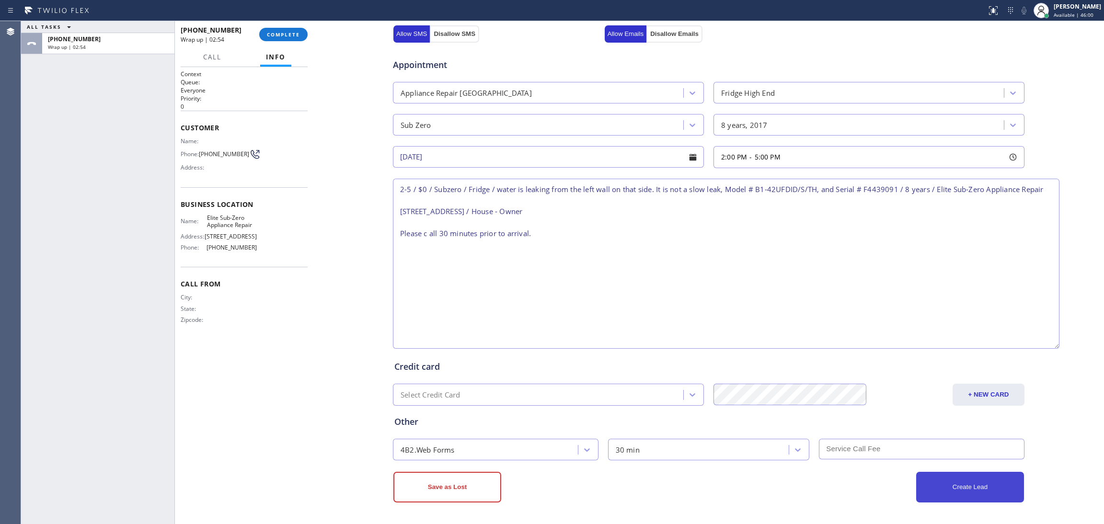
click at [948, 487] on button "Create Lead" at bounding box center [971, 487] width 108 height 31
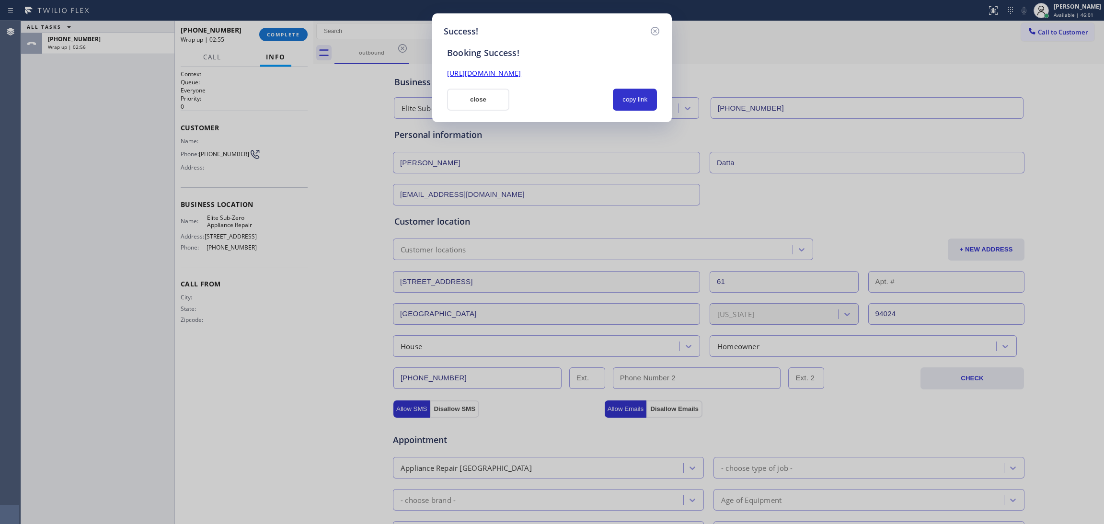
scroll to position [0, 0]
click at [643, 95] on button "copy link" at bounding box center [635, 100] width 44 height 22
click at [639, 100] on button "copy link" at bounding box center [635, 100] width 44 height 22
click at [656, 27] on icon at bounding box center [655, 31] width 9 height 9
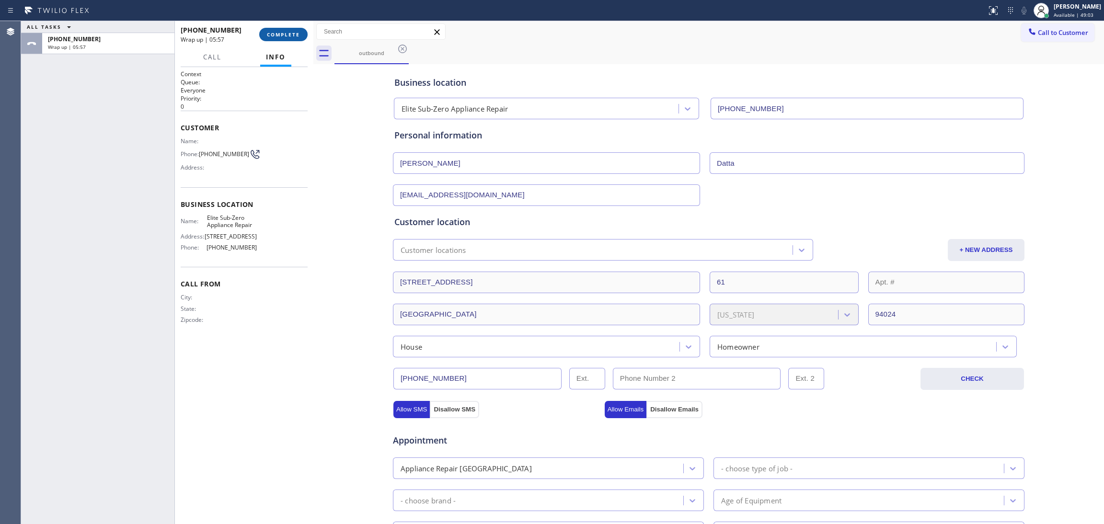
click at [282, 31] on span "COMPLETE" at bounding box center [283, 34] width 33 height 7
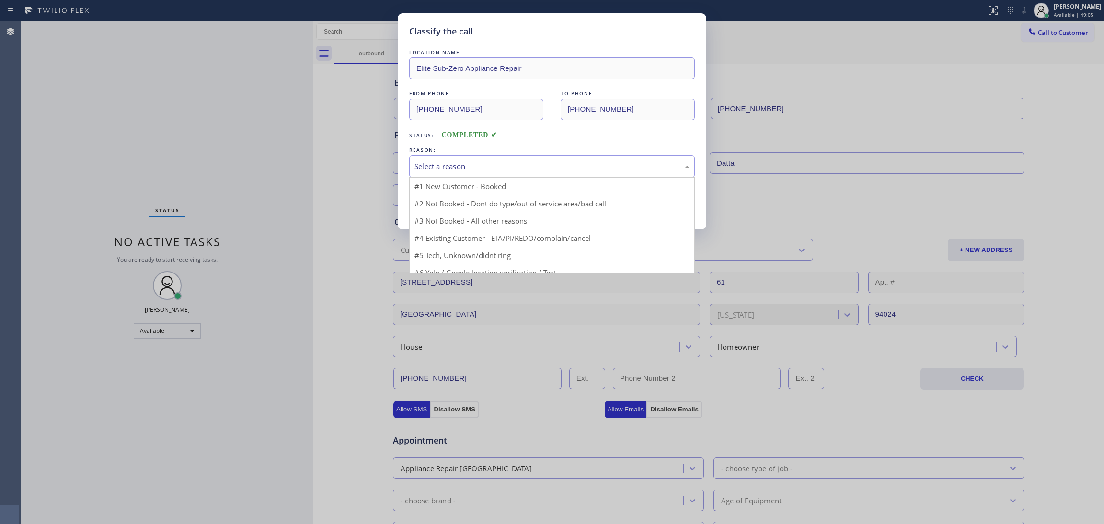
click at [465, 169] on div "Select a reason" at bounding box center [552, 166] width 275 height 11
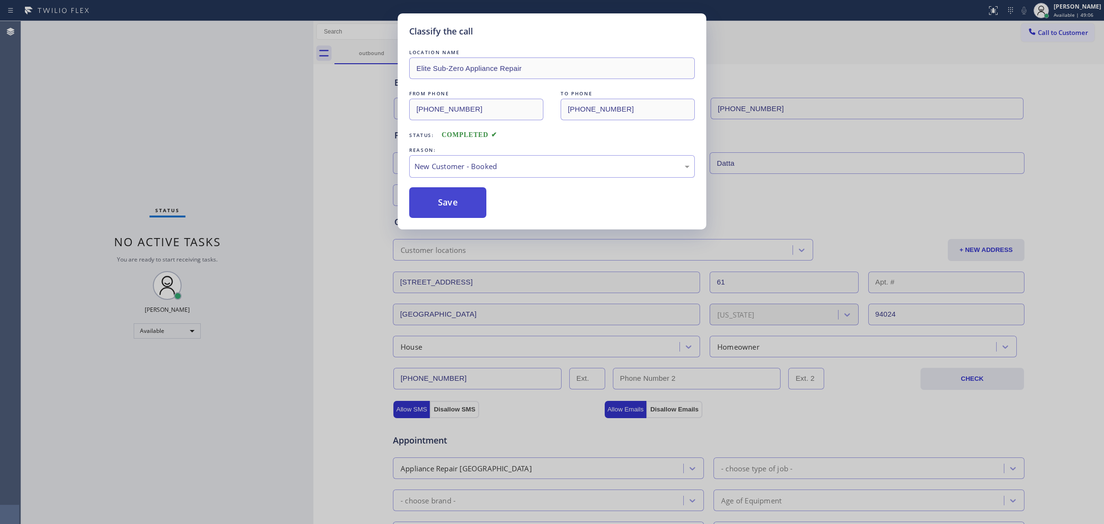
click at [460, 210] on button "Save" at bounding box center [447, 202] width 77 height 31
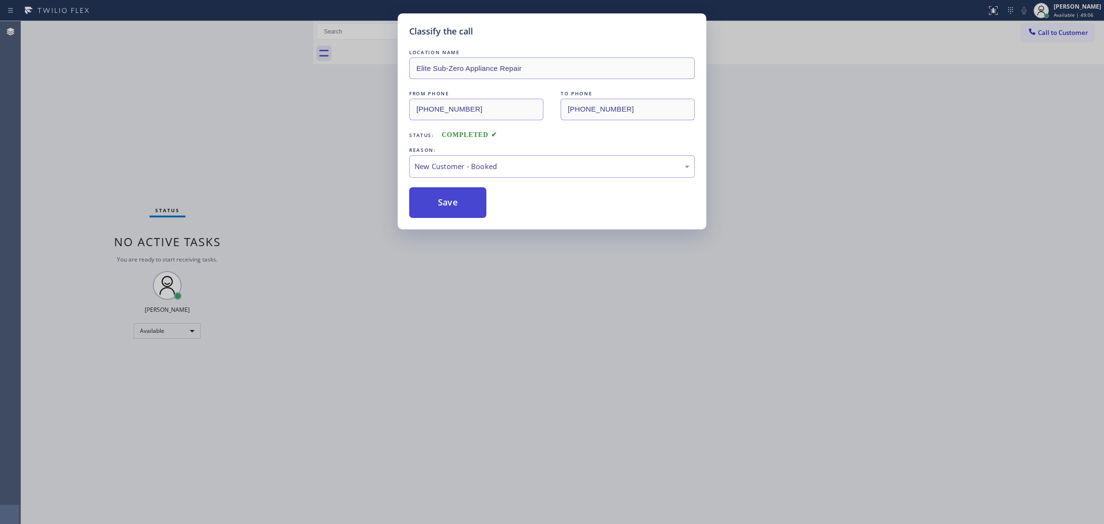
click at [460, 210] on button "Save" at bounding box center [447, 202] width 77 height 31
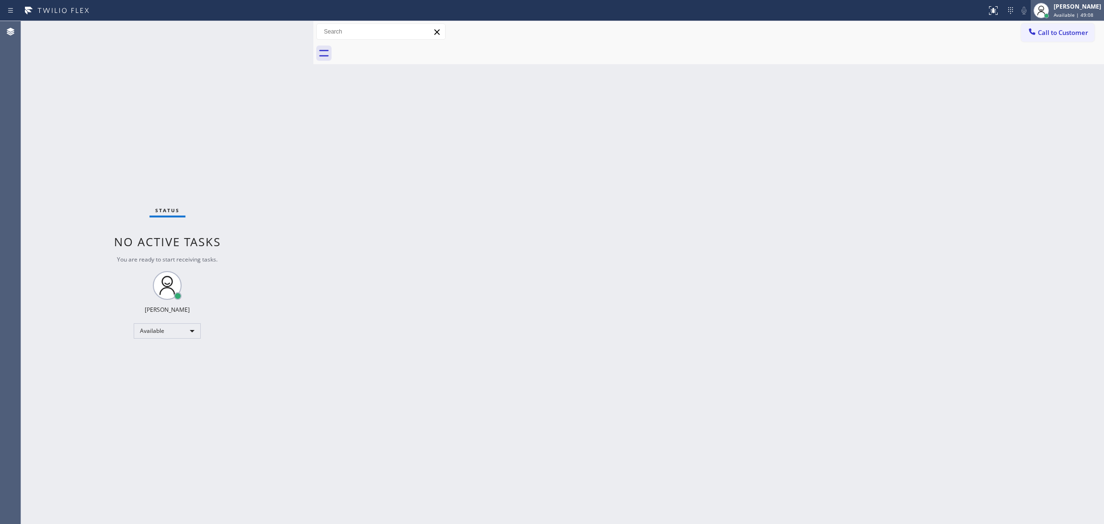
click at [1057, 16] on span "Available | 49:08" at bounding box center [1074, 15] width 40 height 7
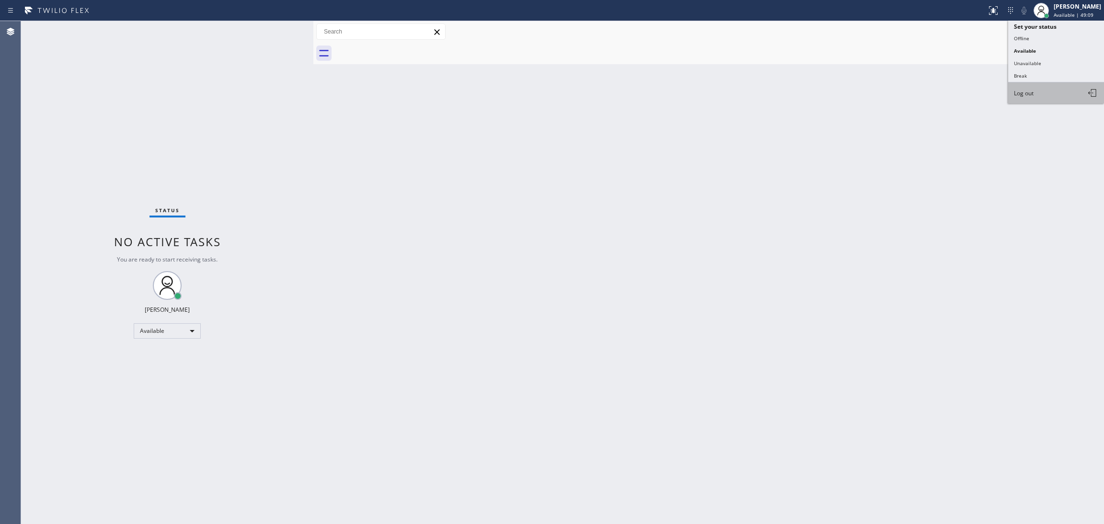
click at [1047, 90] on button "Log out" at bounding box center [1057, 92] width 96 height 21
